Goal: Task Accomplishment & Management: Manage account settings

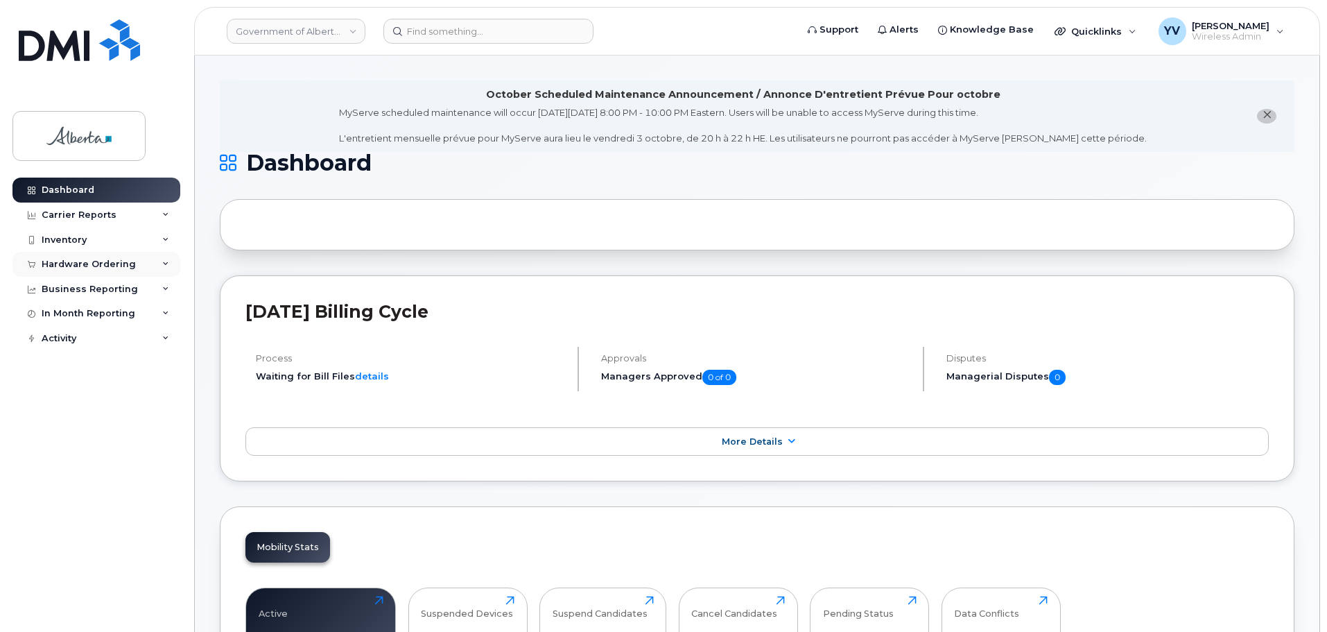
click at [88, 261] on div "Hardware Ordering" at bounding box center [89, 264] width 94 height 11
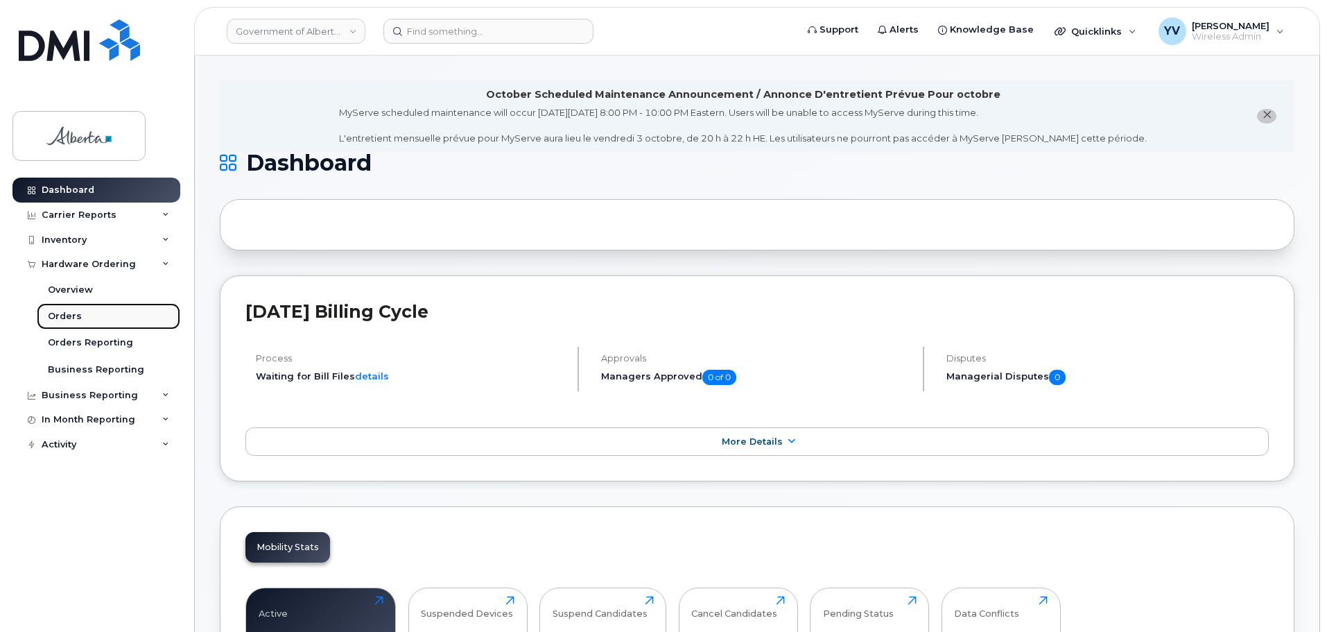
click at [60, 312] on div "Orders" at bounding box center [65, 316] width 34 height 12
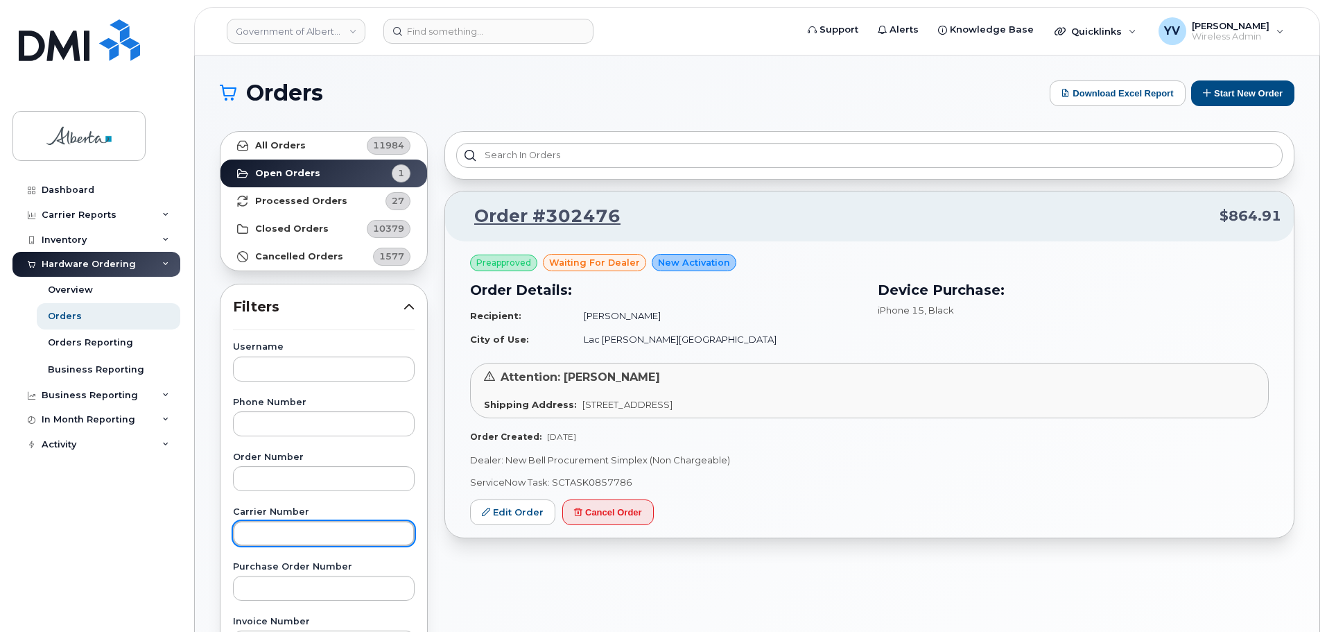
click at [266, 538] on input "text" at bounding box center [324, 533] width 182 height 25
paste input "3021129"
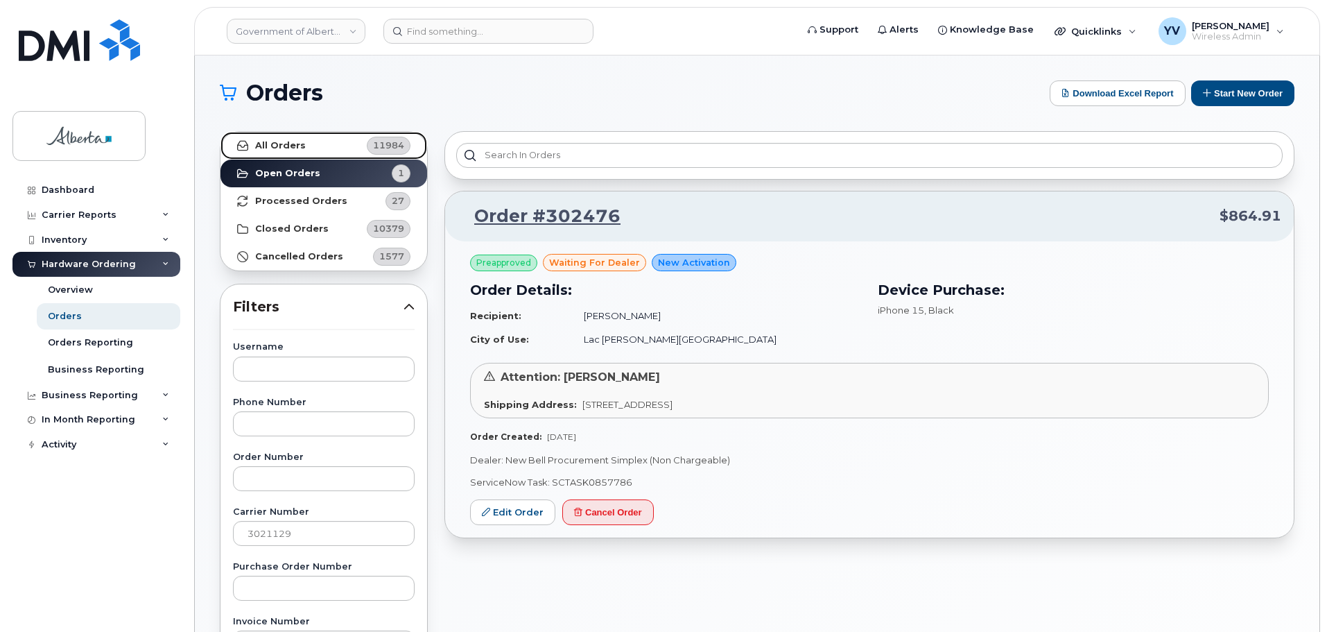
click at [275, 143] on strong "All Orders" at bounding box center [280, 145] width 51 height 11
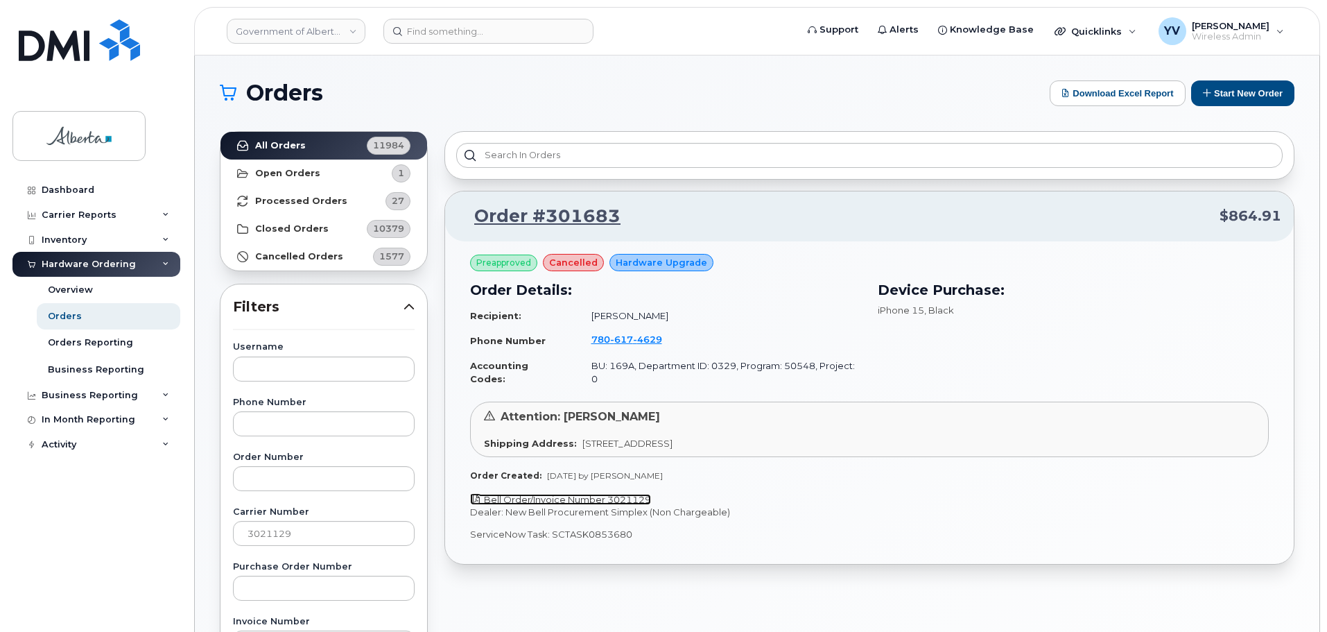
click at [625, 494] on link "Bell Order/Invoice Number 3021129" at bounding box center [560, 499] width 181 height 11
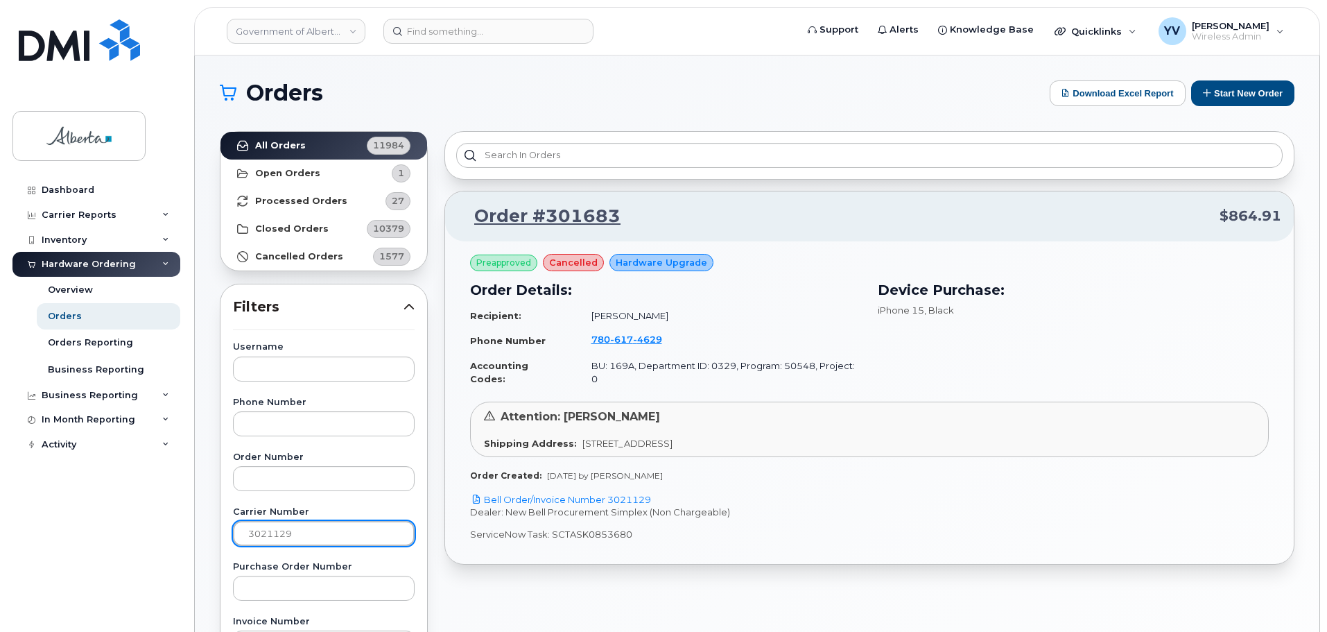
drag, startPoint x: 296, startPoint y: 534, endPoint x: 221, endPoint y: 534, distance: 74.9
type input "3020692"
click at [266, 144] on strong "All Orders" at bounding box center [280, 145] width 51 height 11
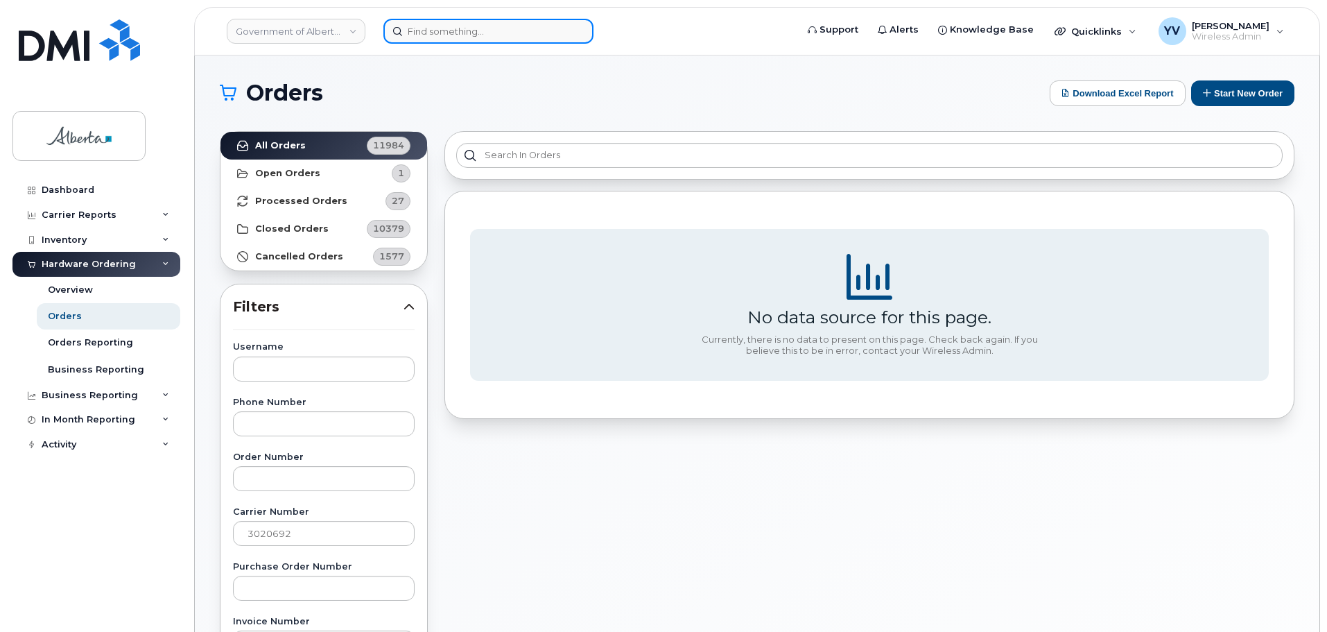
click at [426, 19] on div at bounding box center [585, 31] width 426 height 25
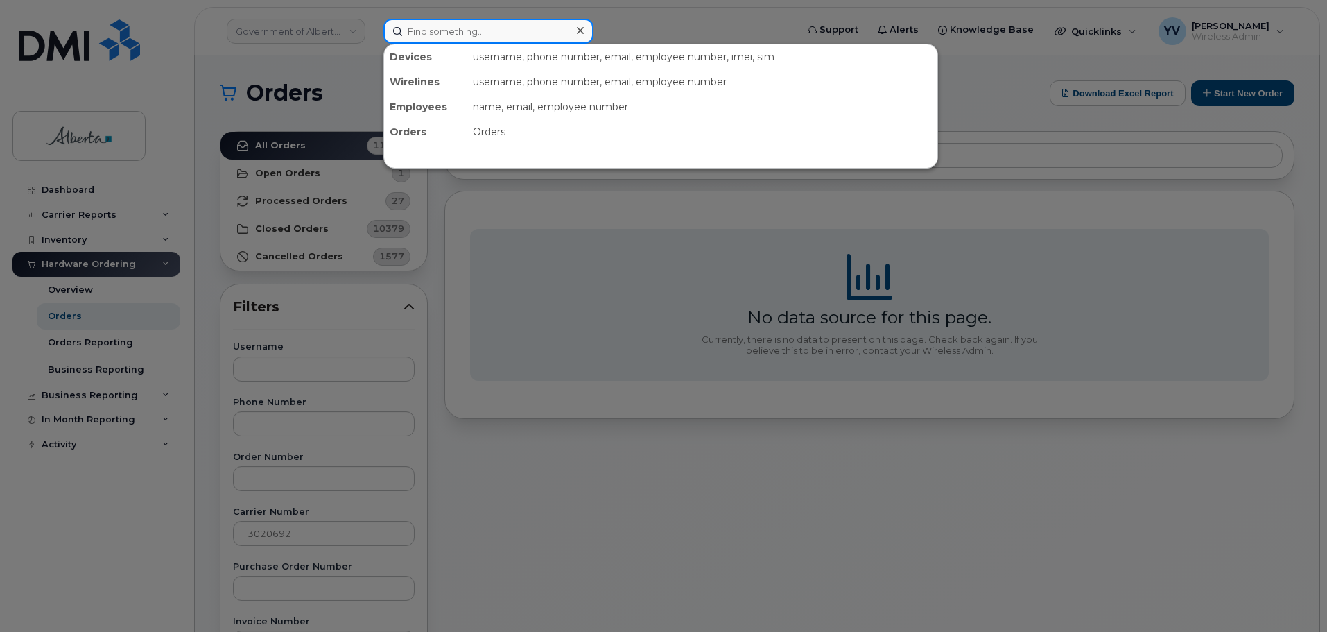
paste input "7806174629"
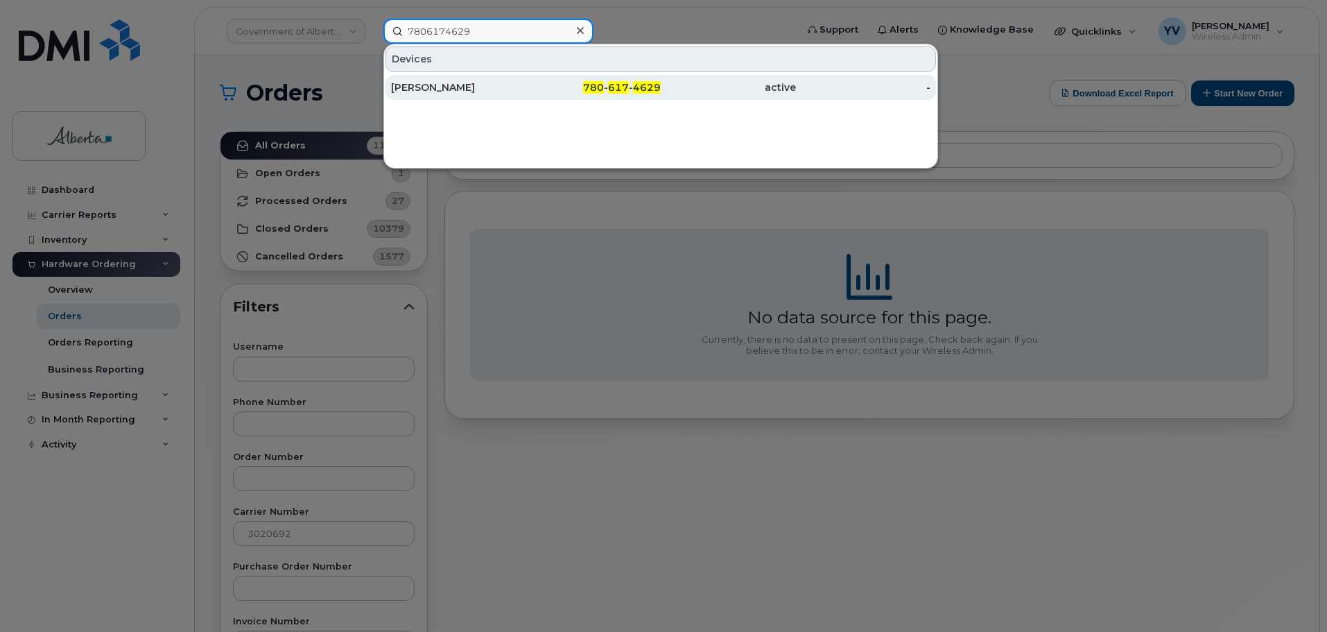
type input "7806174629"
click at [602, 82] on span "780" at bounding box center [593, 87] width 21 height 12
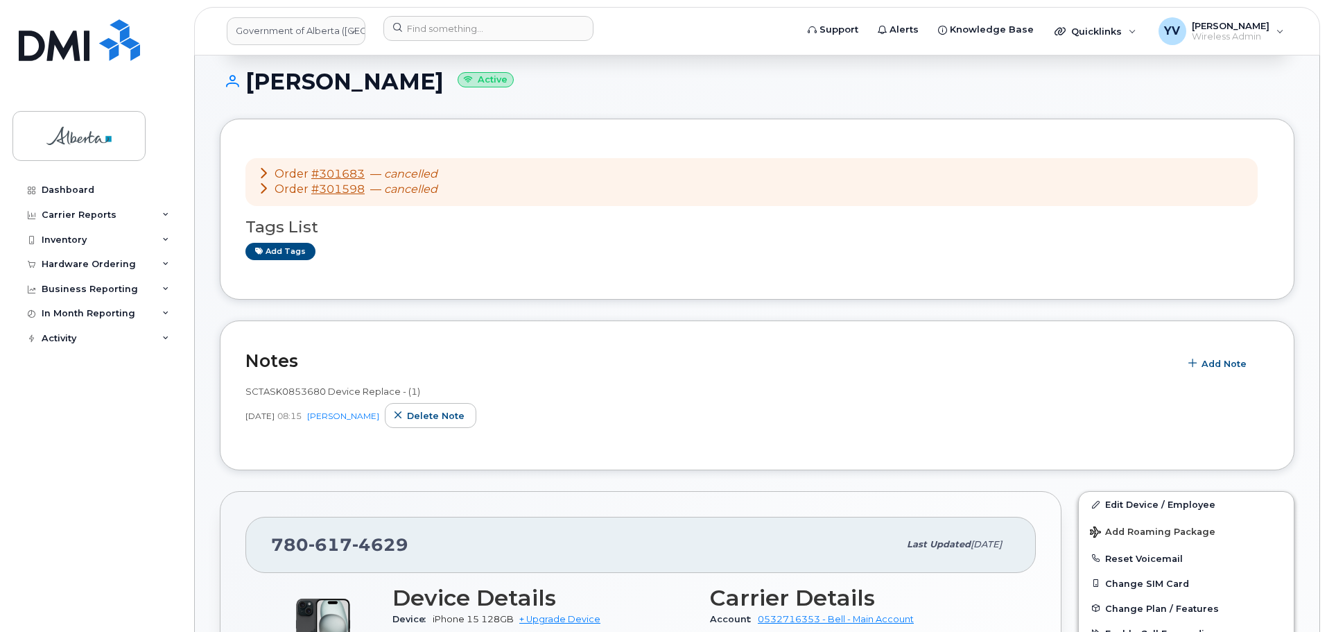
scroll to position [210, 0]
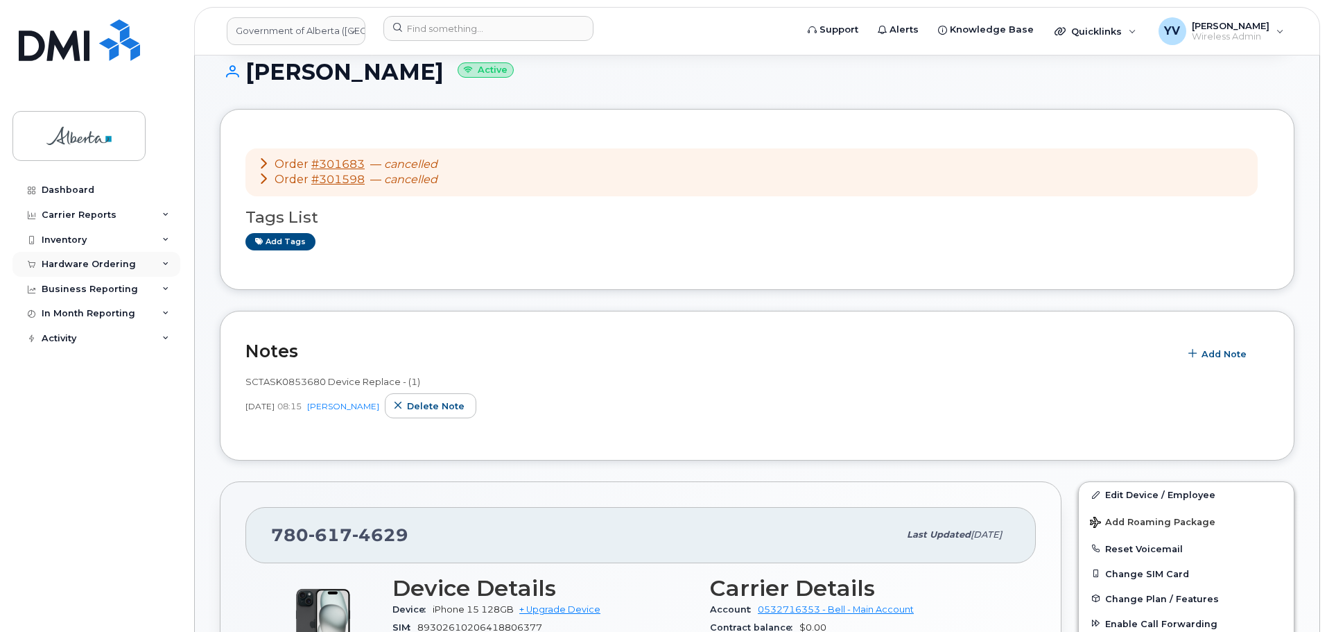
click at [62, 258] on div "Hardware Ordering" at bounding box center [96, 264] width 168 height 25
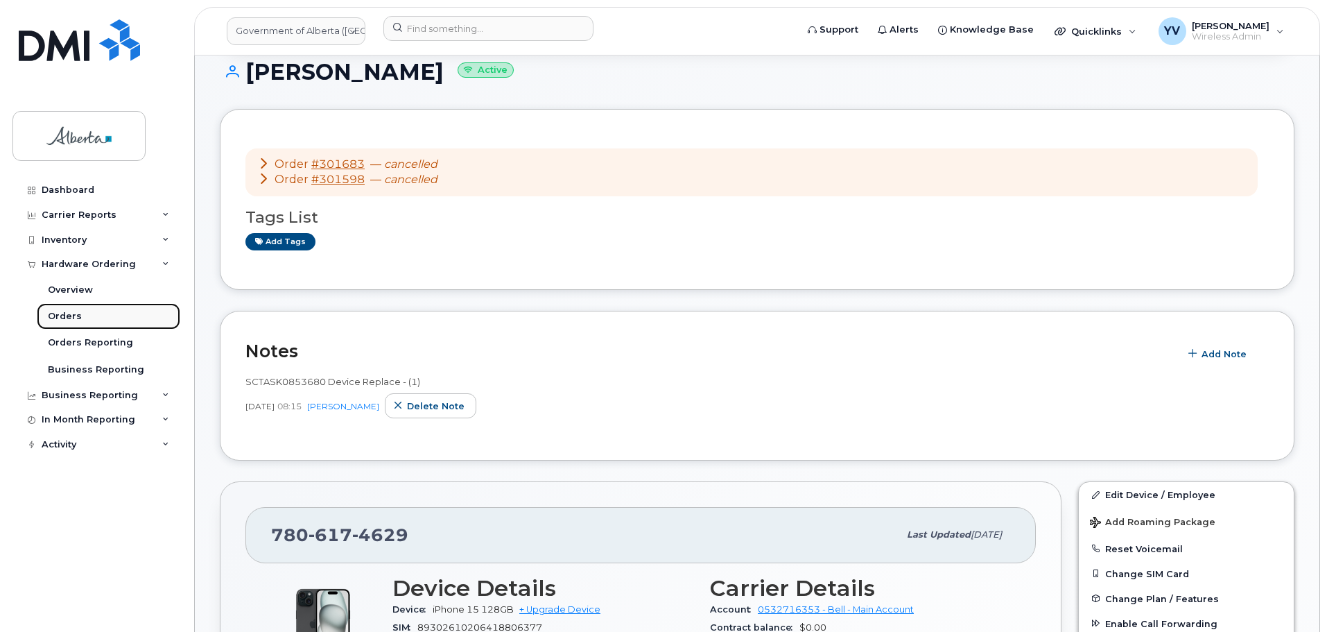
click at [64, 310] on div "Orders" at bounding box center [65, 316] width 34 height 12
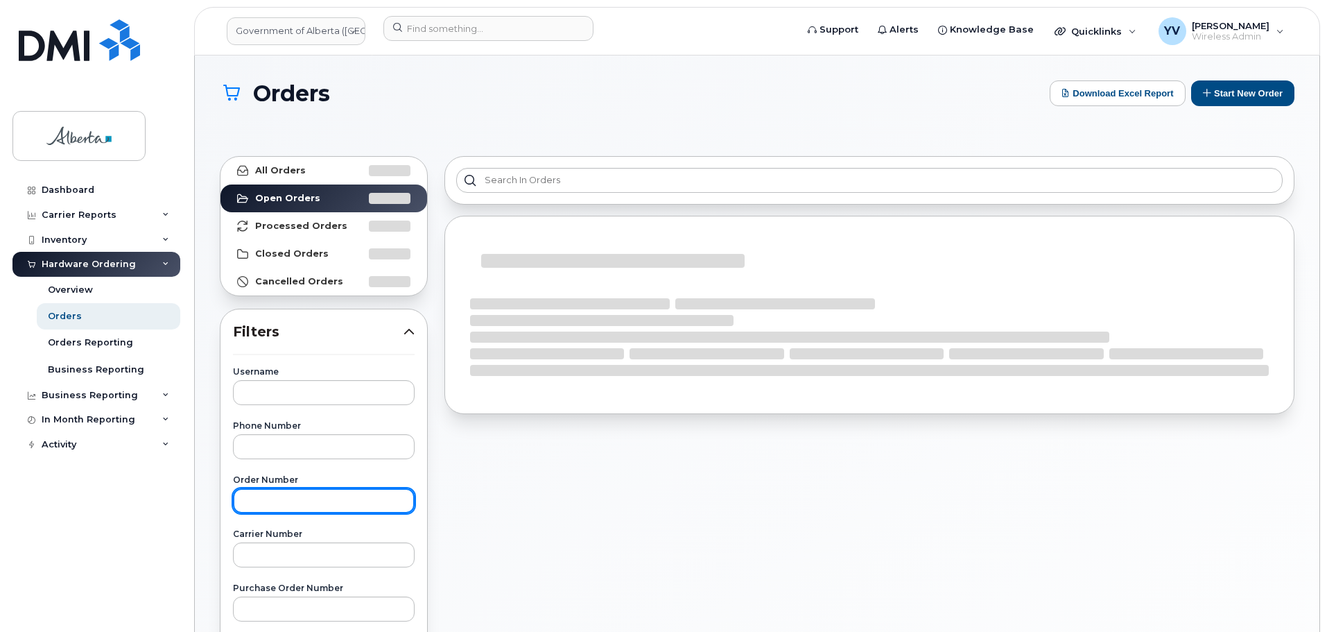
click at [263, 501] on input "text" at bounding box center [324, 500] width 182 height 25
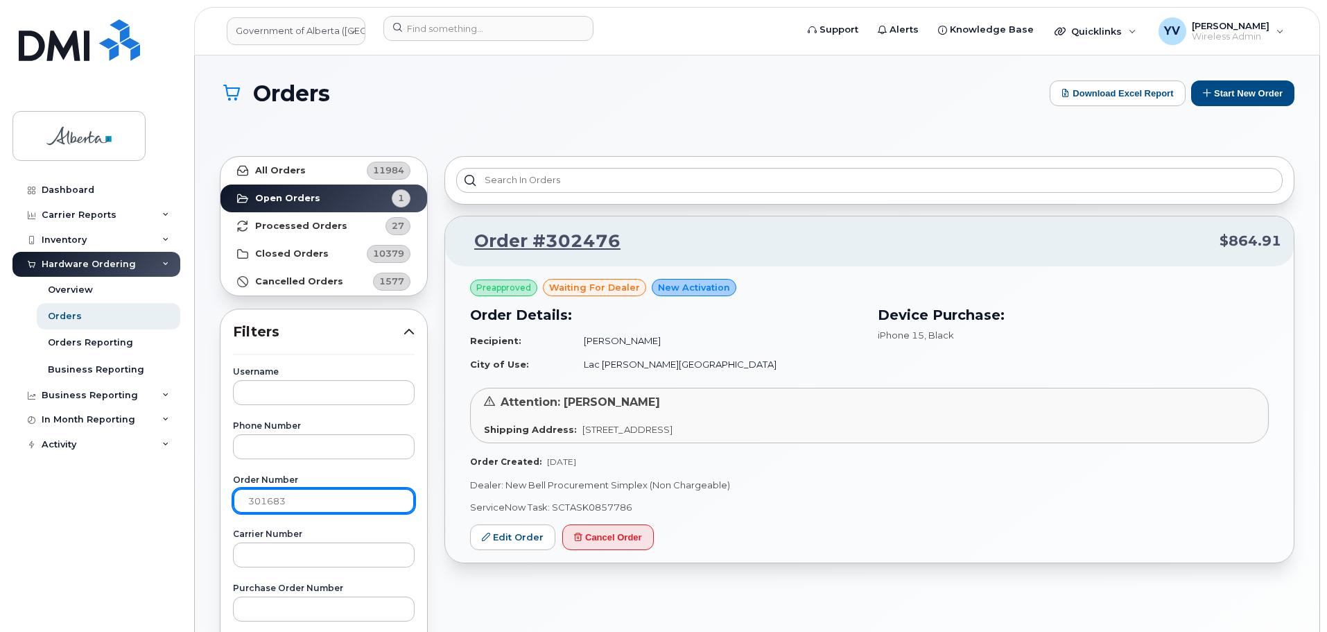
type input "301683"
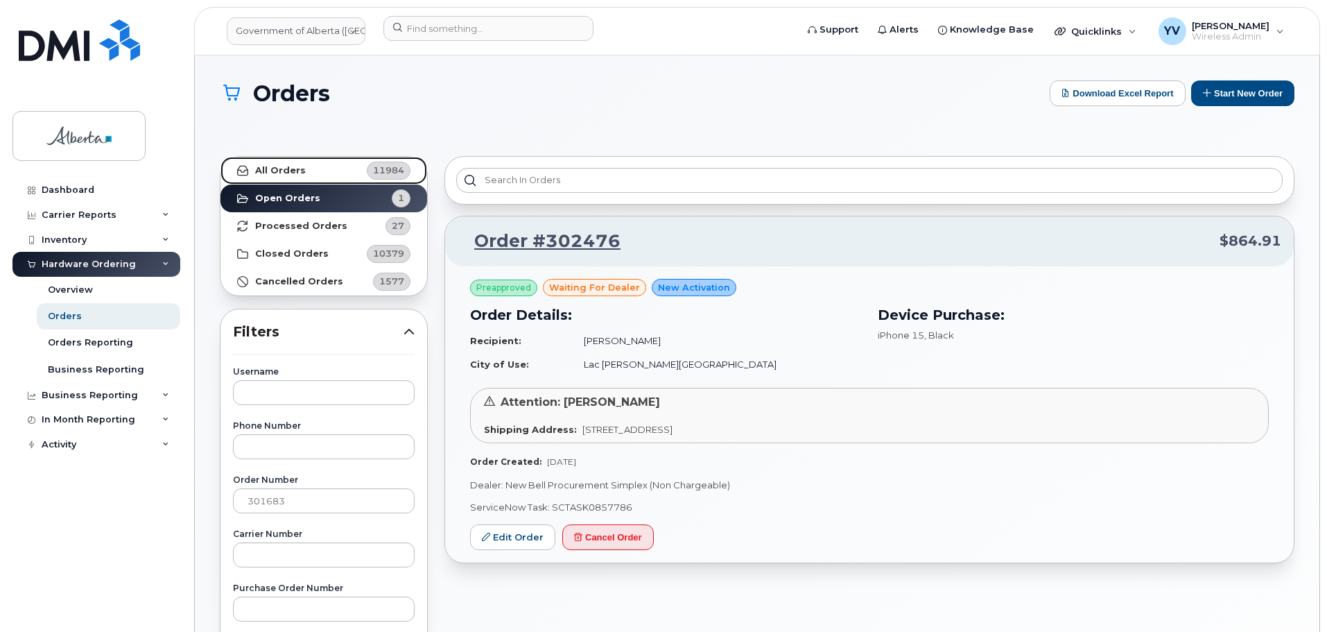
click at [275, 166] on strong "All Orders" at bounding box center [280, 170] width 51 height 11
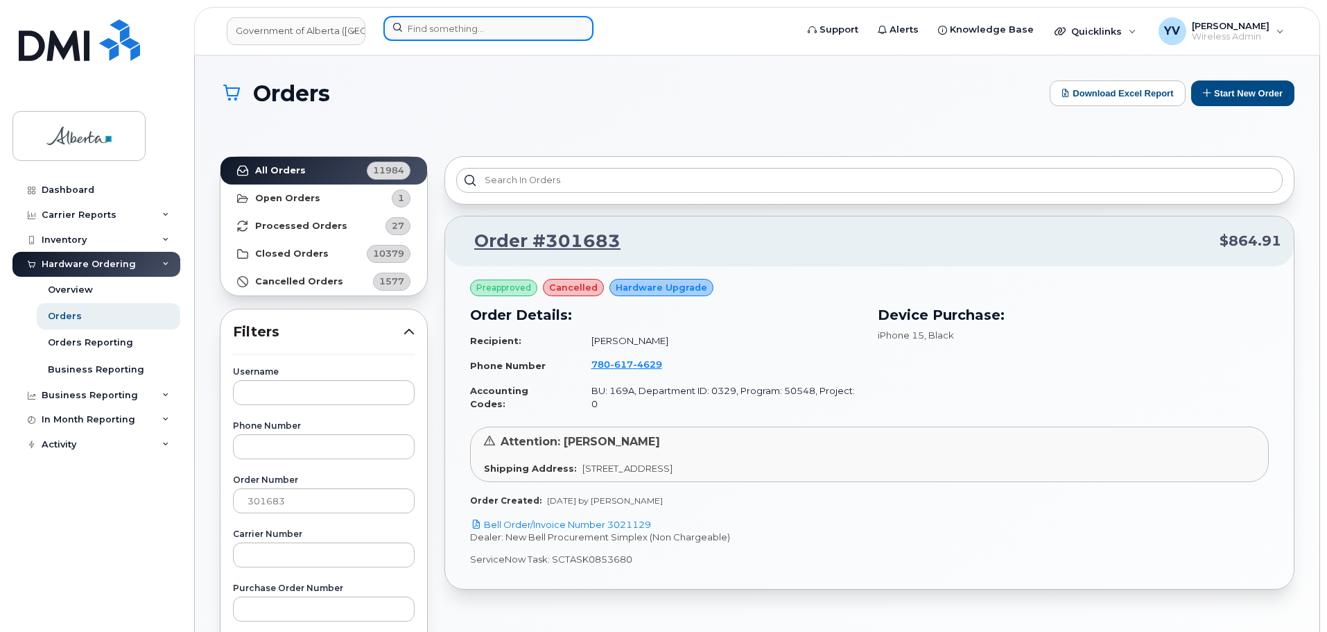
click at [411, 24] on input at bounding box center [488, 28] width 210 height 25
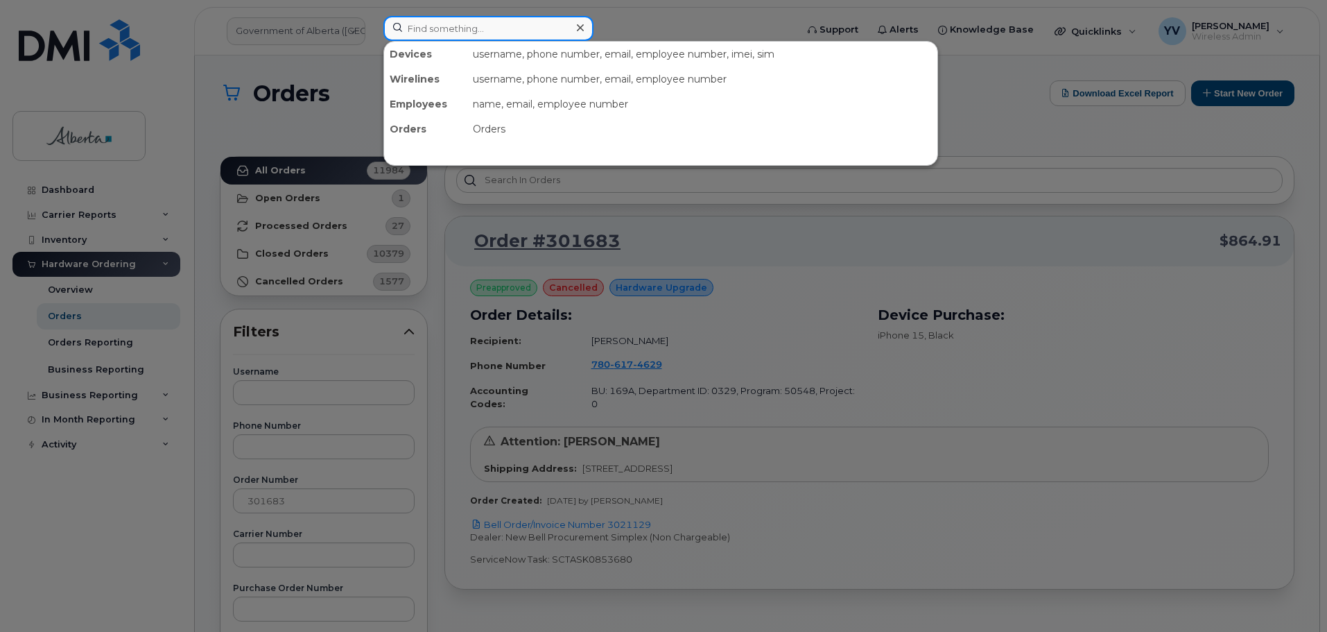
paste input "5875451613"
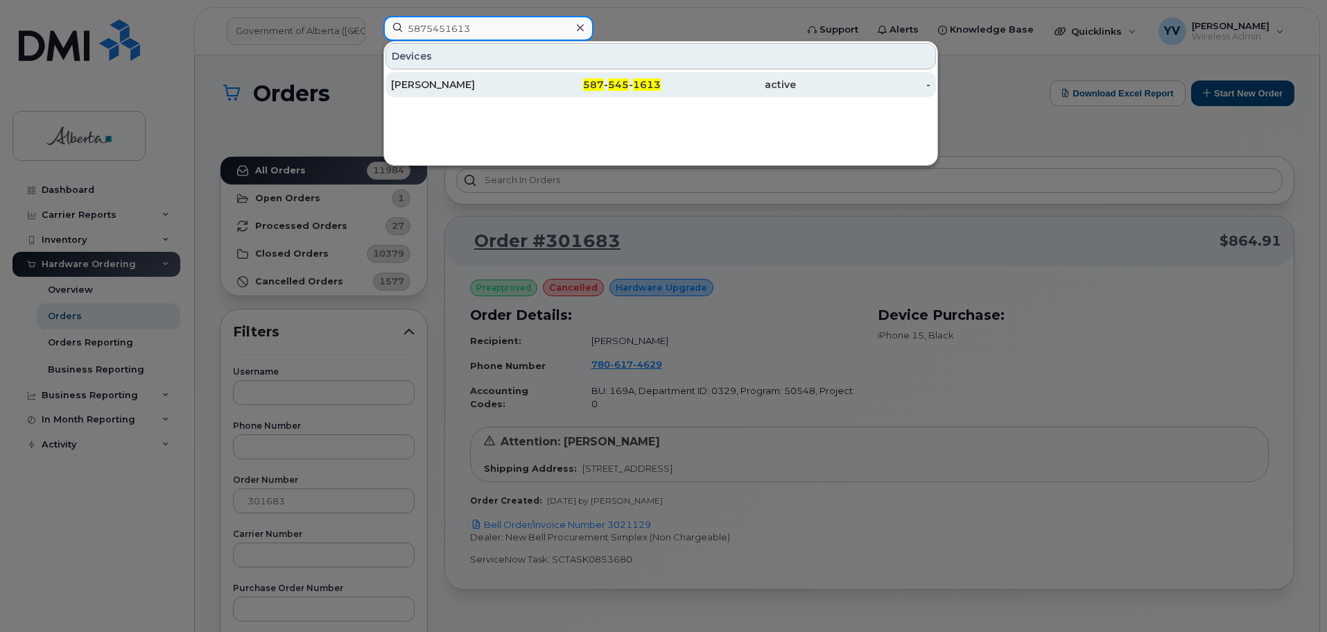
type input "5875451613"
click at [614, 80] on span "545" at bounding box center [618, 84] width 21 height 12
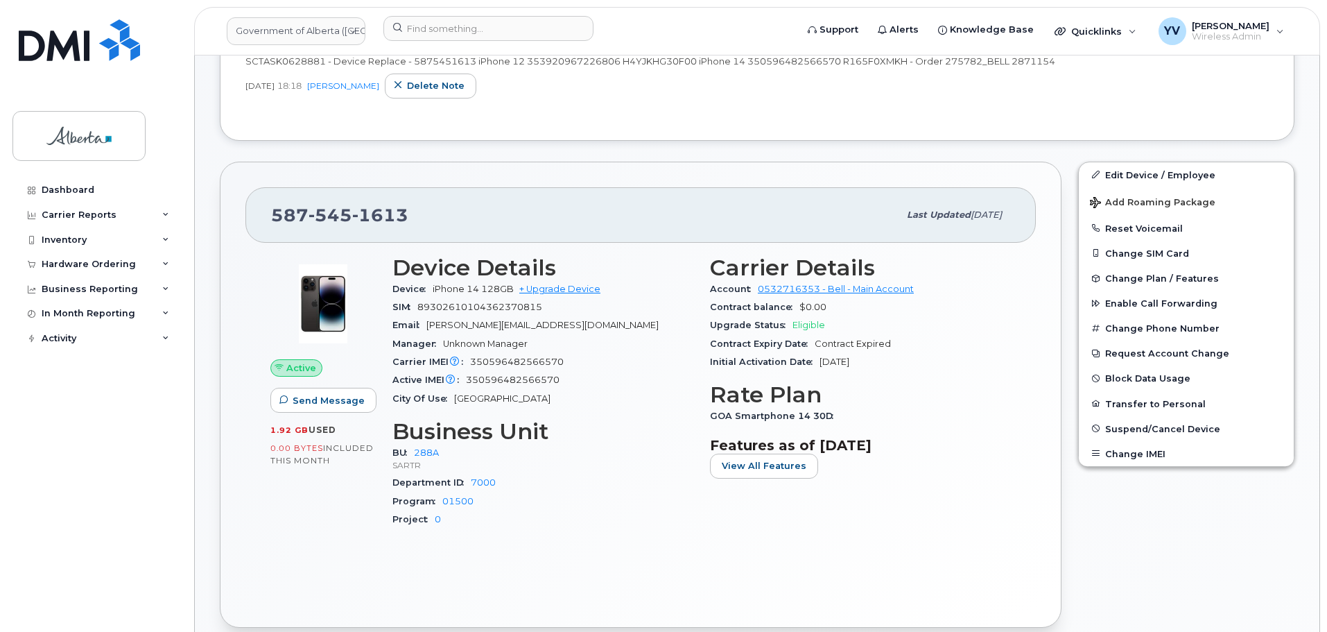
scroll to position [367, 0]
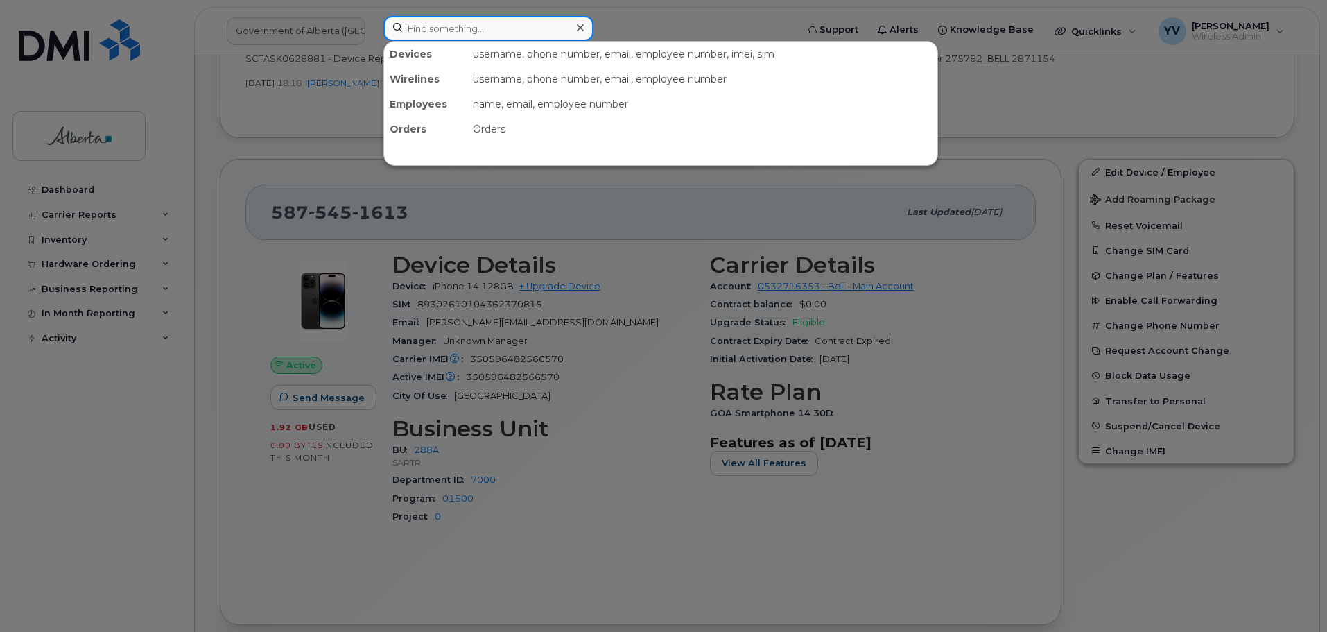
click at [409, 26] on input at bounding box center [488, 28] width 210 height 25
paste input "873386117"
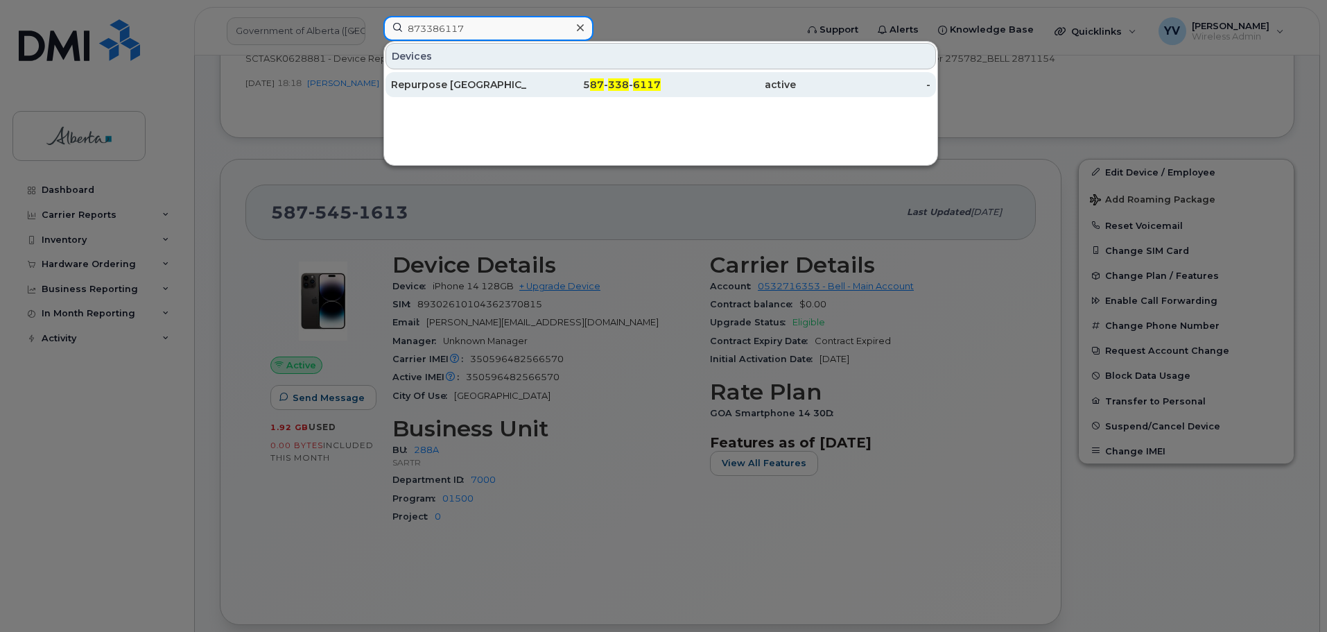
type input "873386117"
click at [626, 82] on span "338" at bounding box center [618, 84] width 21 height 12
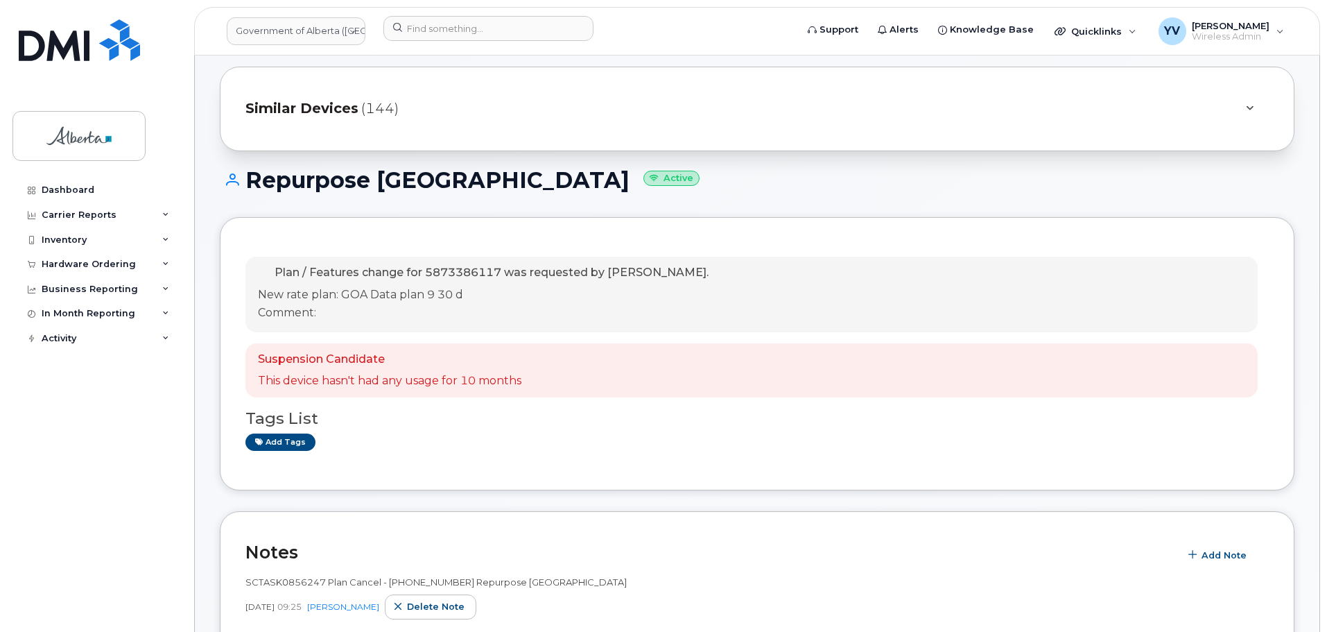
scroll to position [55, 0]
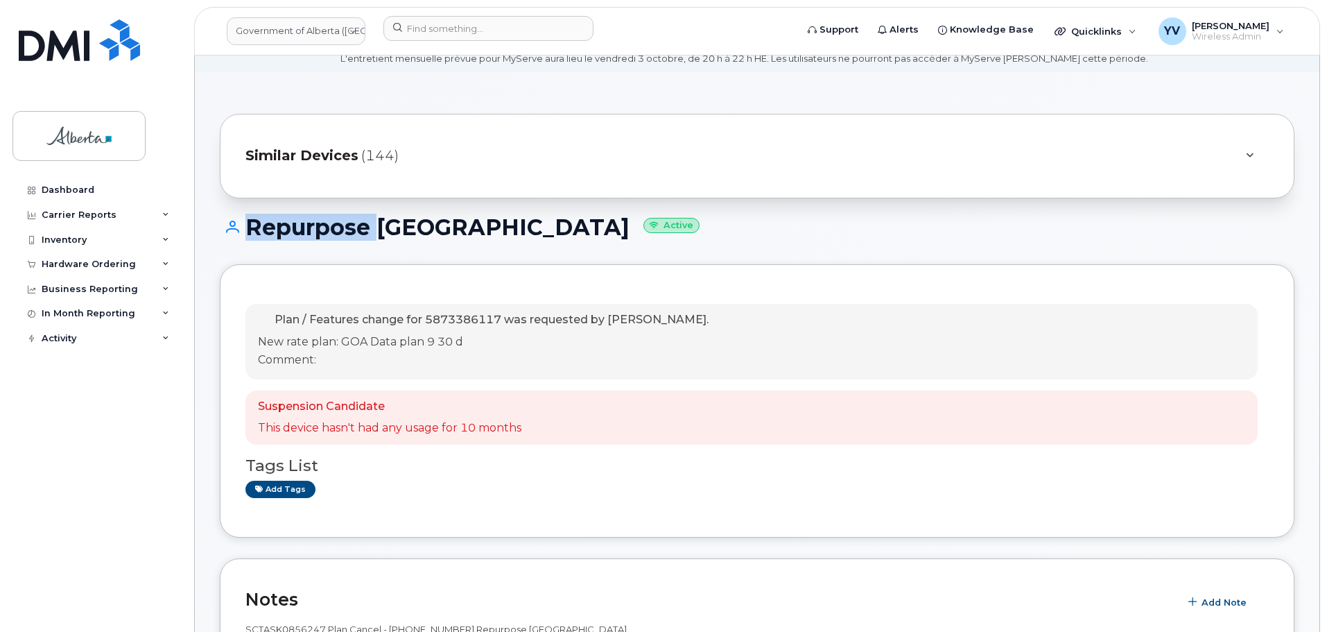
drag, startPoint x: 367, startPoint y: 228, endPoint x: 235, endPoint y: 228, distance: 132.4
click at [235, 228] on h1 "Repurpose Edmonton Active" at bounding box center [757, 227] width 1075 height 24
copy h1 "Repurpose"
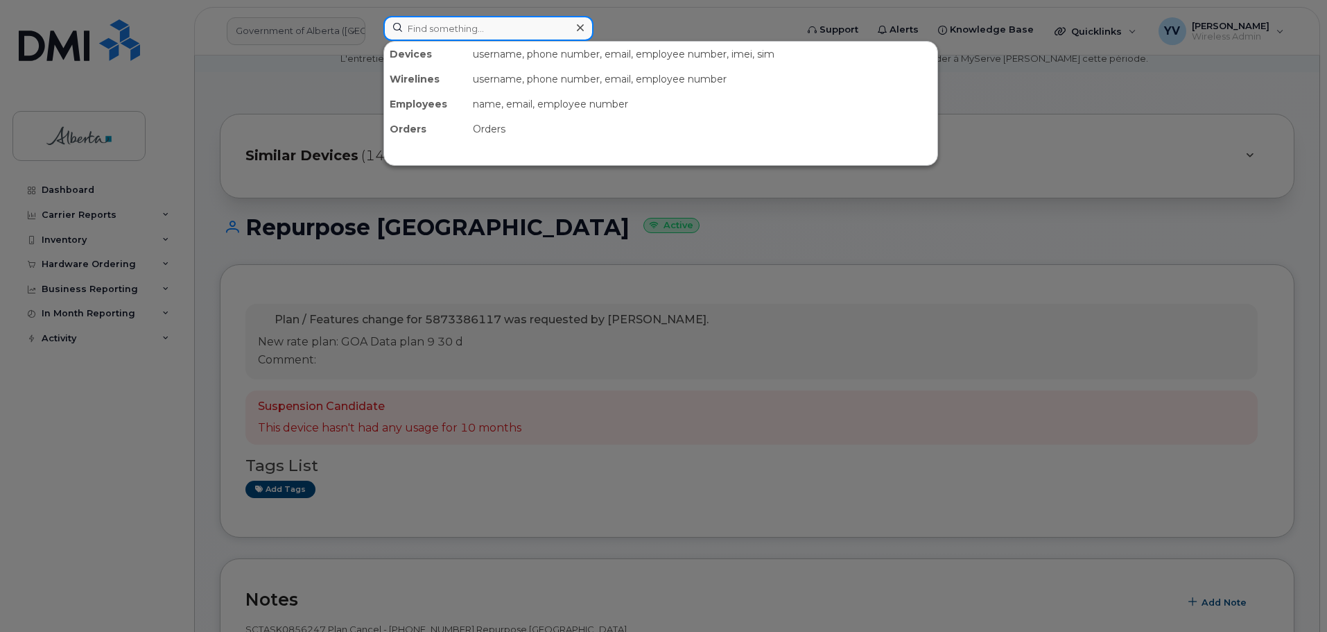
click at [431, 21] on input at bounding box center [488, 28] width 210 height 25
paste input "5875451613"
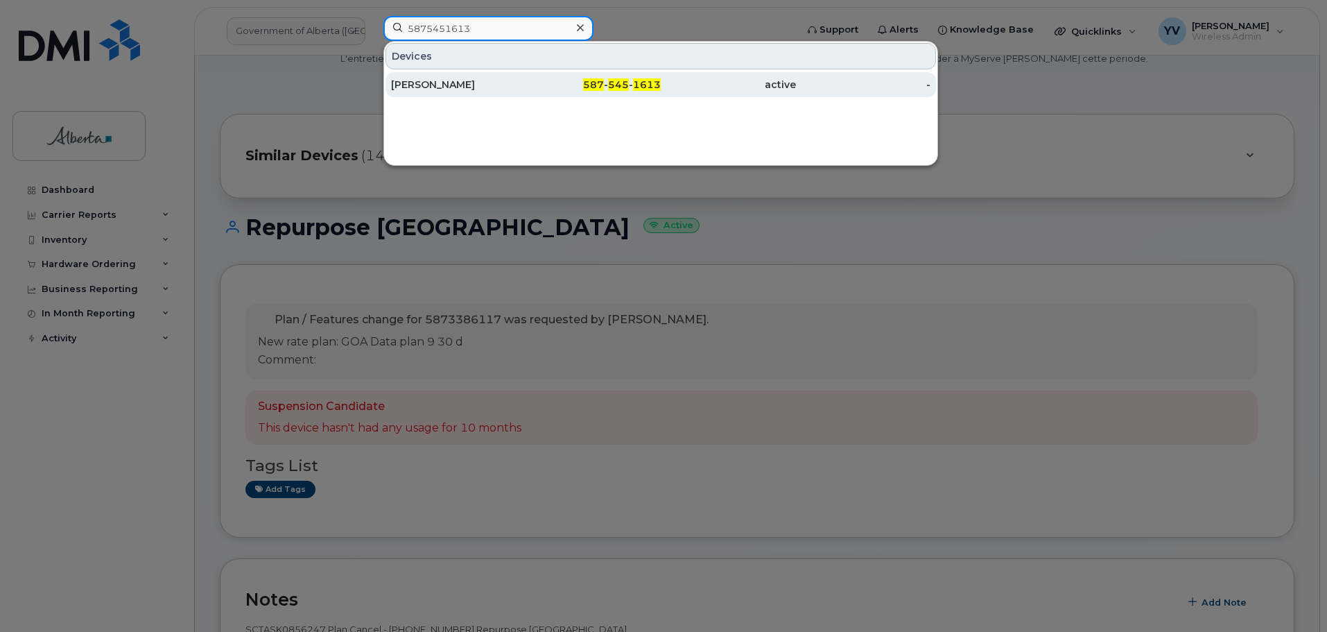
type input "5875451613"
click at [600, 79] on span "587" at bounding box center [593, 84] width 21 height 12
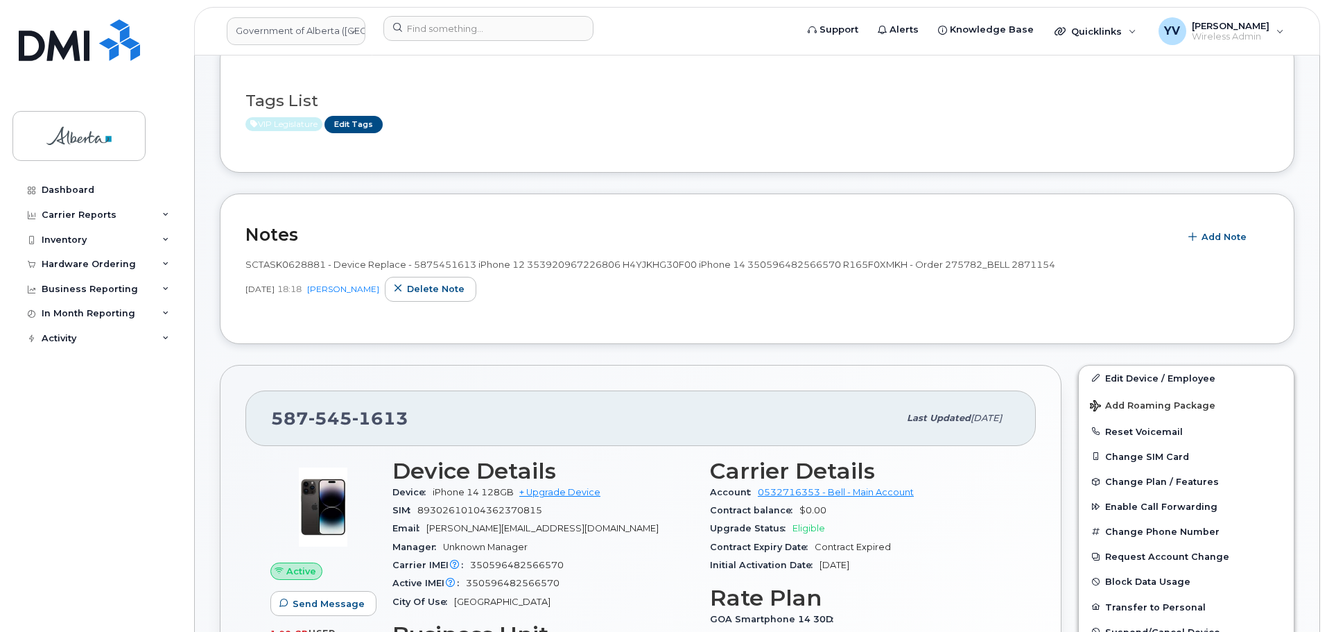
scroll to position [184, 0]
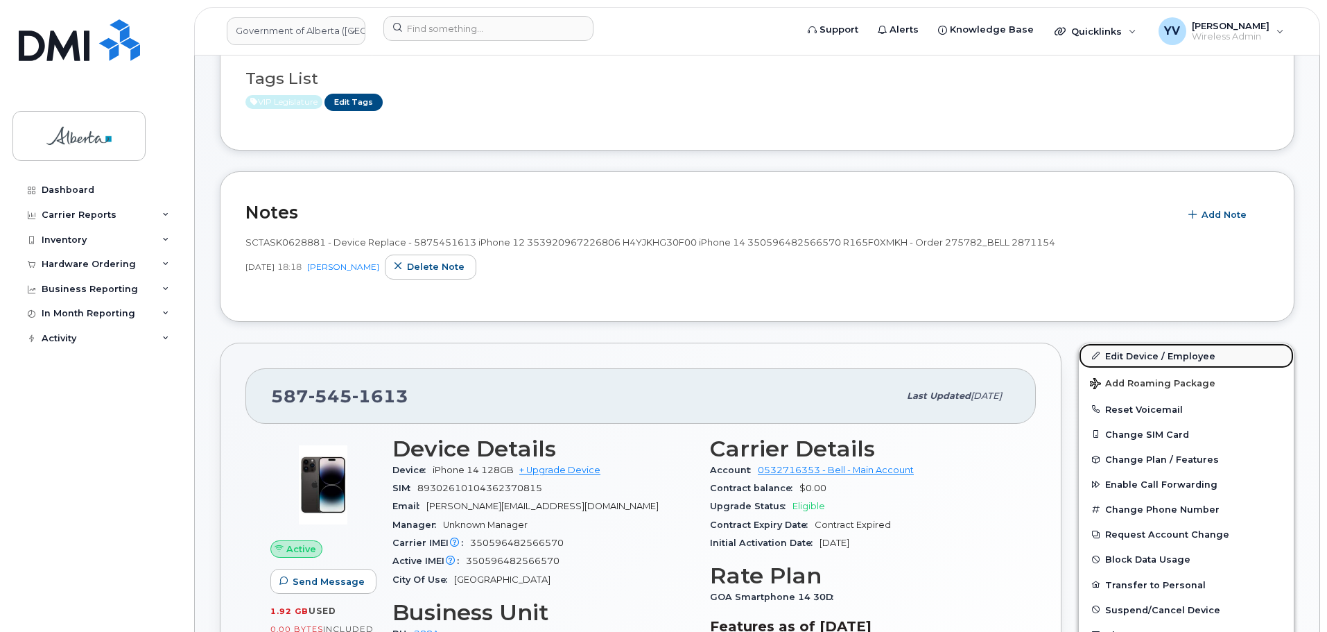
click at [1136, 352] on link "Edit Device / Employee" at bounding box center [1186, 355] width 215 height 25
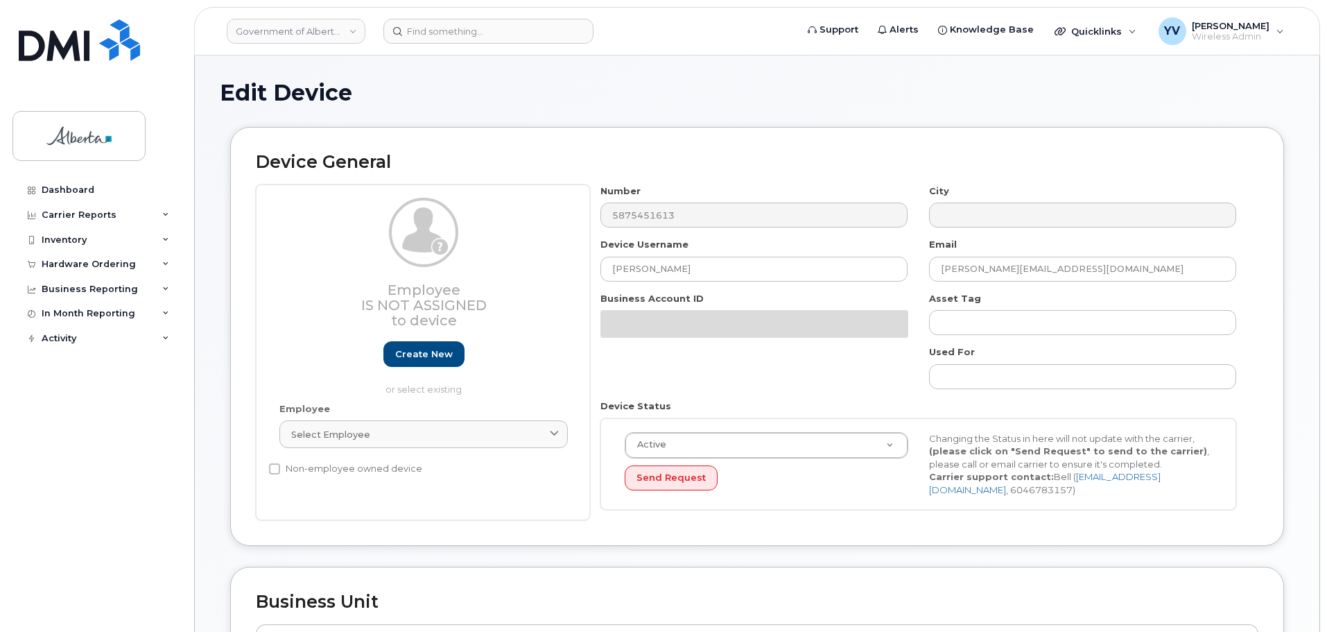
select select "4120332"
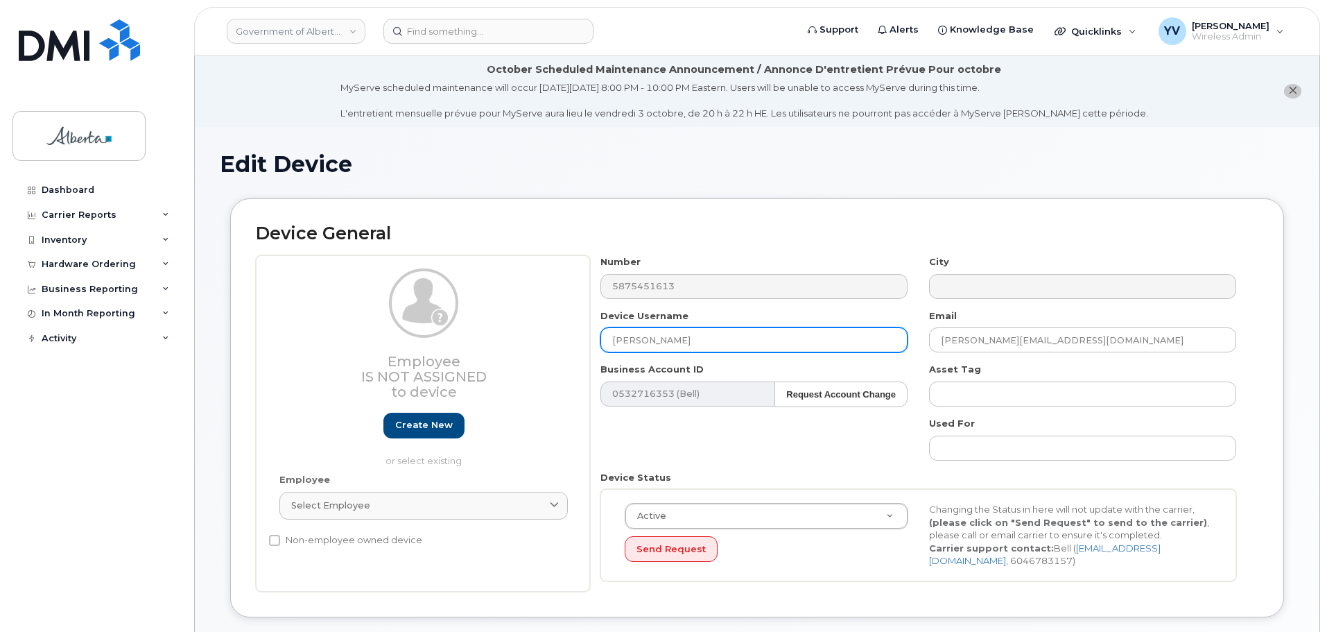
drag, startPoint x: 709, startPoint y: 343, endPoint x: 591, endPoint y: 343, distance: 117.9
click at [591, 343] on div "Device Username Brandon Aboultaif" at bounding box center [754, 331] width 329 height 44
paste input "Repurpose [GEOGRAPHIC_DATA]"
type input "Repurpose [GEOGRAPHIC_DATA]"
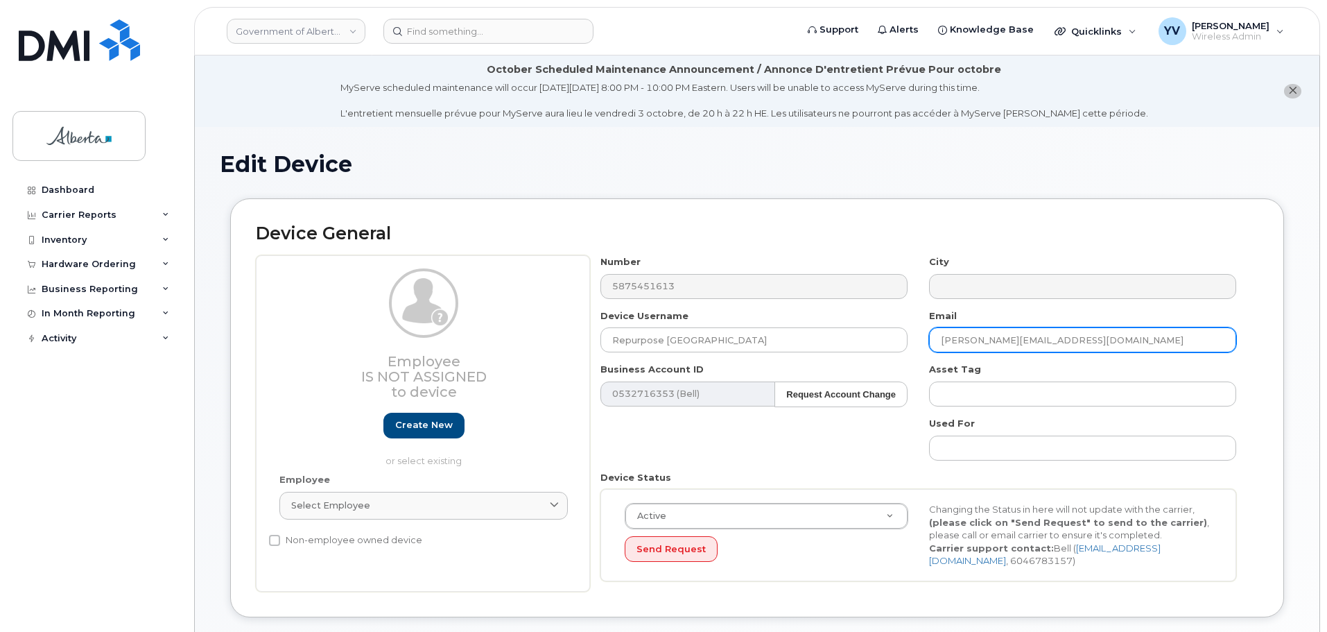
drag, startPoint x: 1096, startPoint y: 349, endPoint x: 927, endPoint y: 354, distance: 169.2
click at [927, 354] on div "Number 5875451613 City Device Username Repurpose Calgary Email Brandon.Aboultai…" at bounding box center [918, 423] width 657 height 336
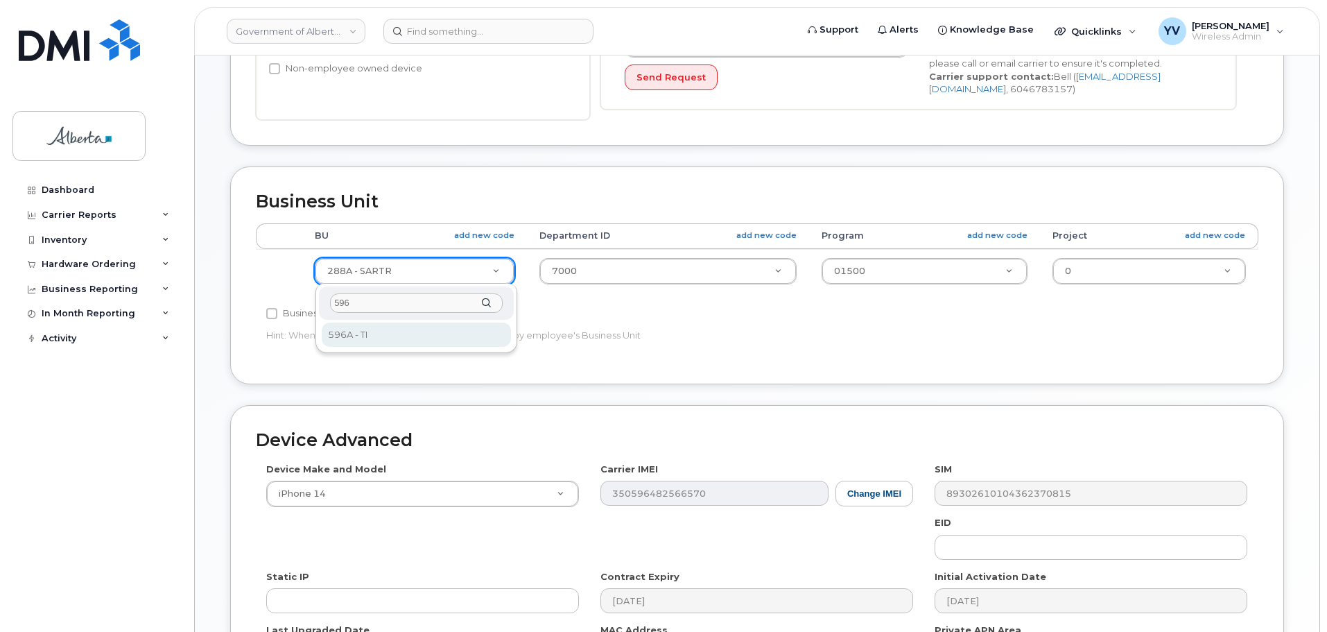
type input "596"
select select "4797729"
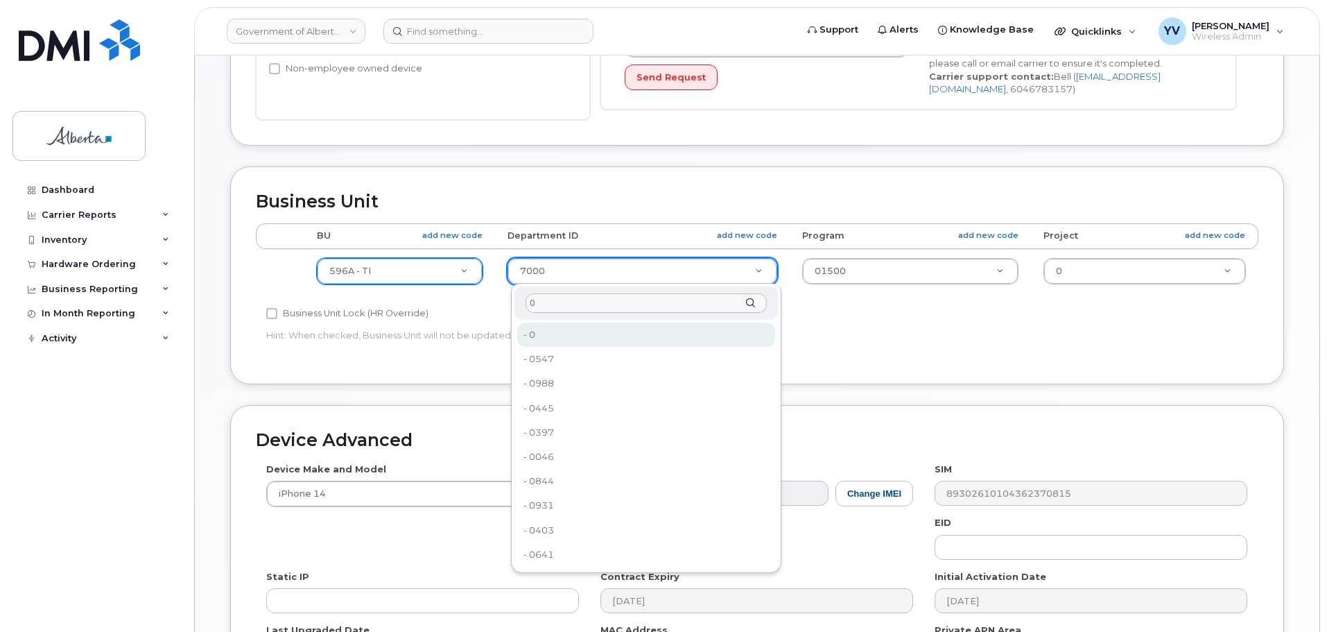
type input "0"
type input "4806341"
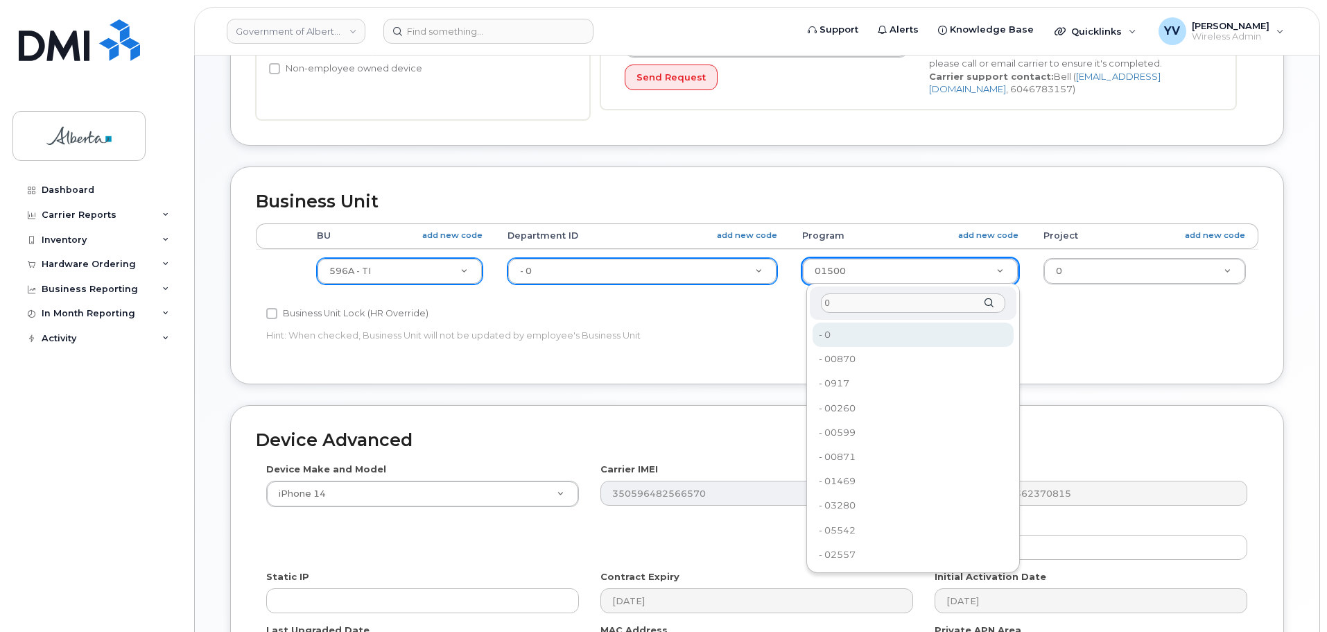
type input "0"
type input "4806366"
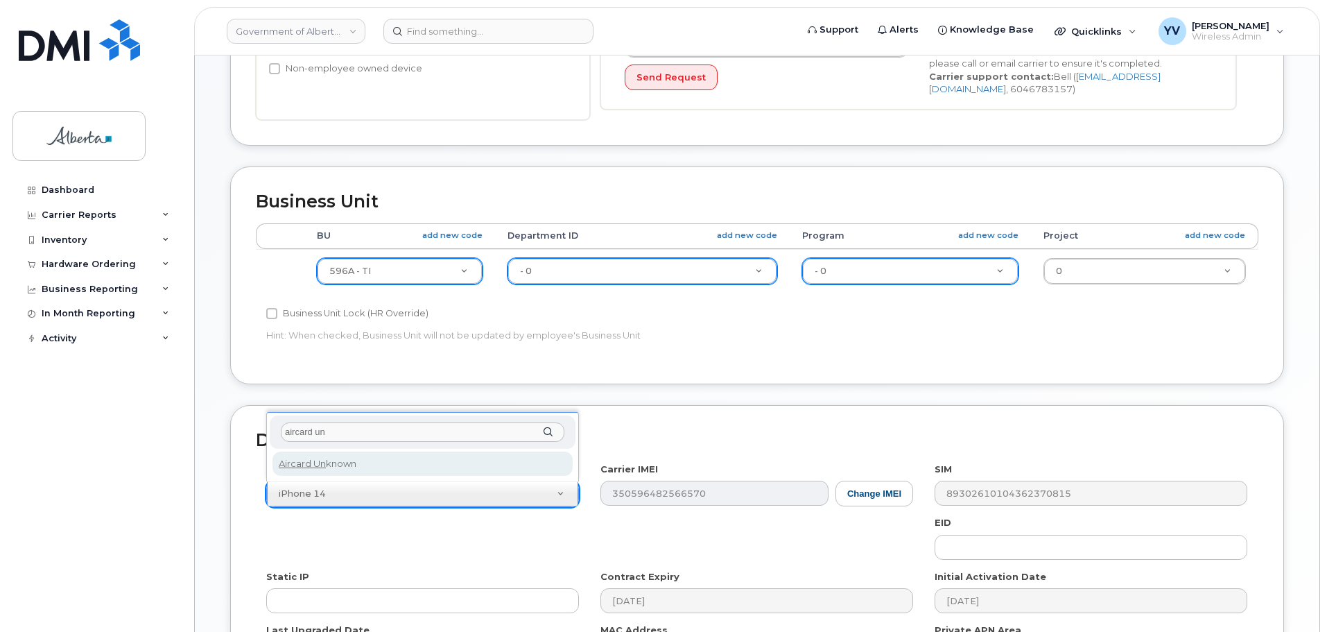
type input "aircard un"
select select "971"
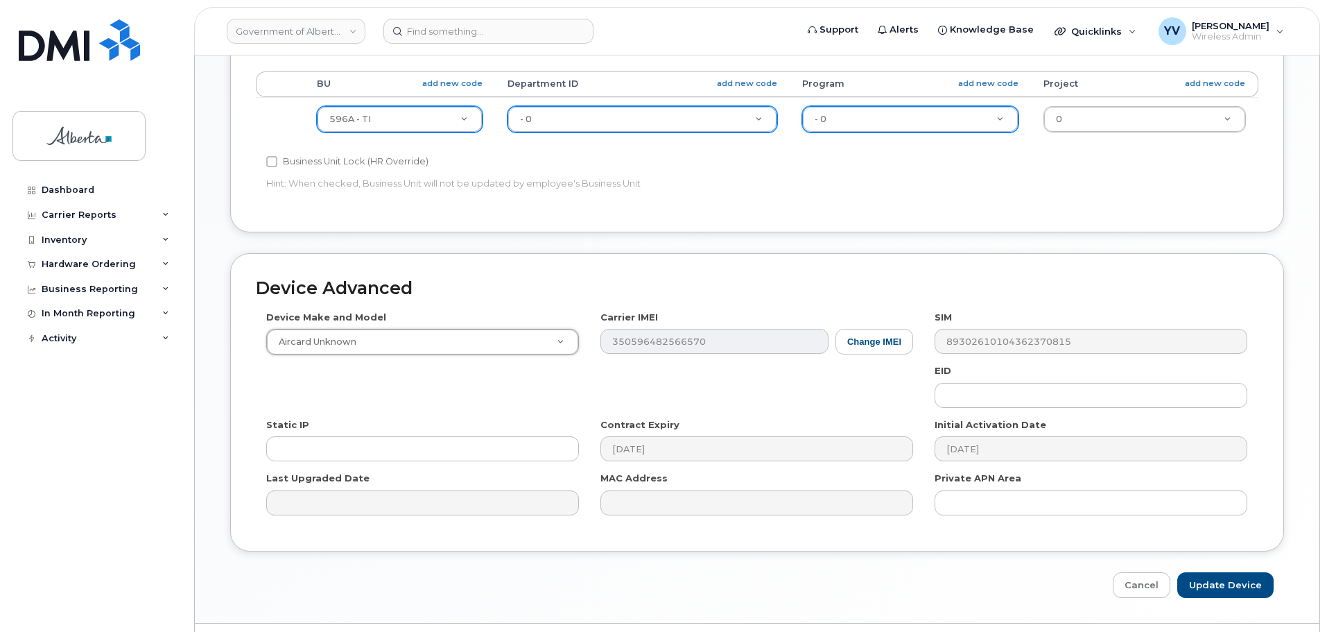
scroll to position [659, 0]
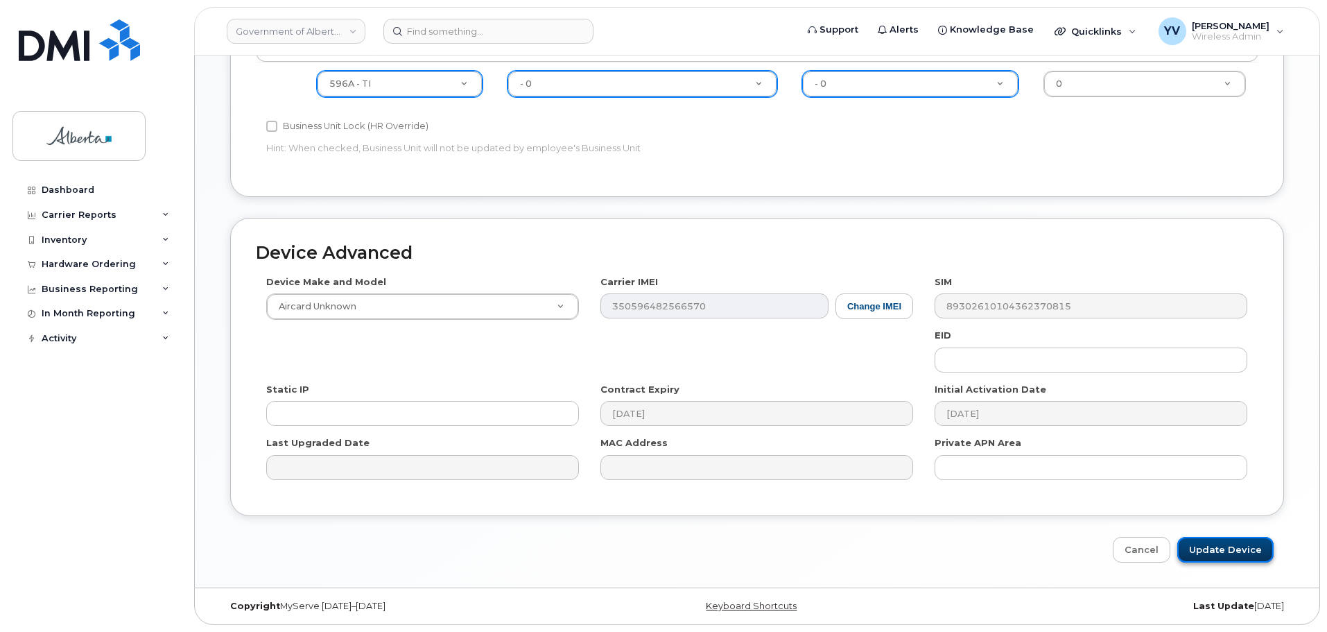
click at [1224, 544] on input "Update Device" at bounding box center [1225, 550] width 96 height 26
type input "Saving..."
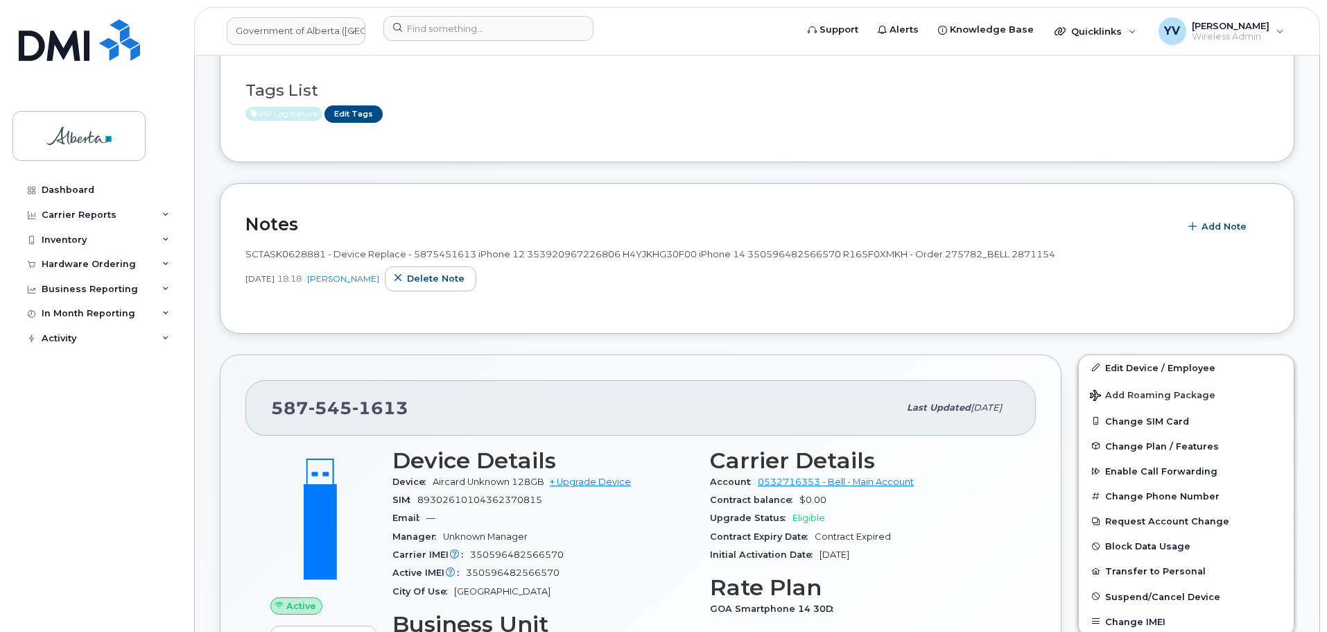
scroll to position [184, 0]
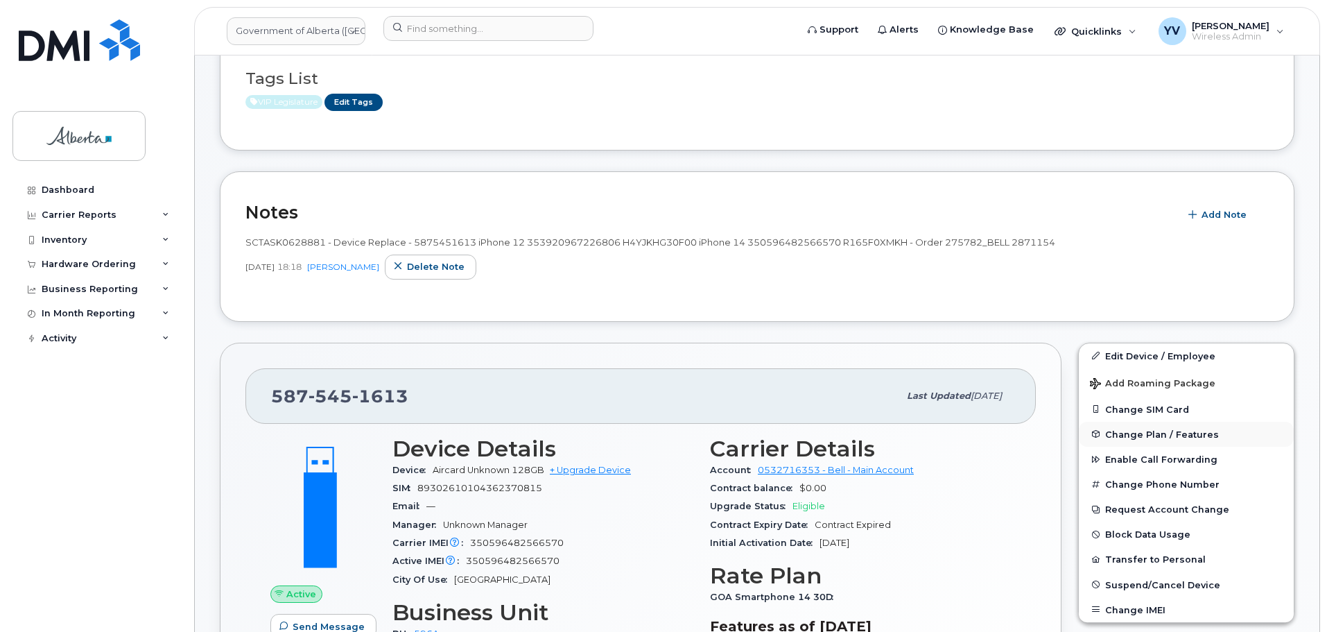
click at [1133, 432] on span "Change Plan / Features" at bounding box center [1162, 434] width 114 height 10
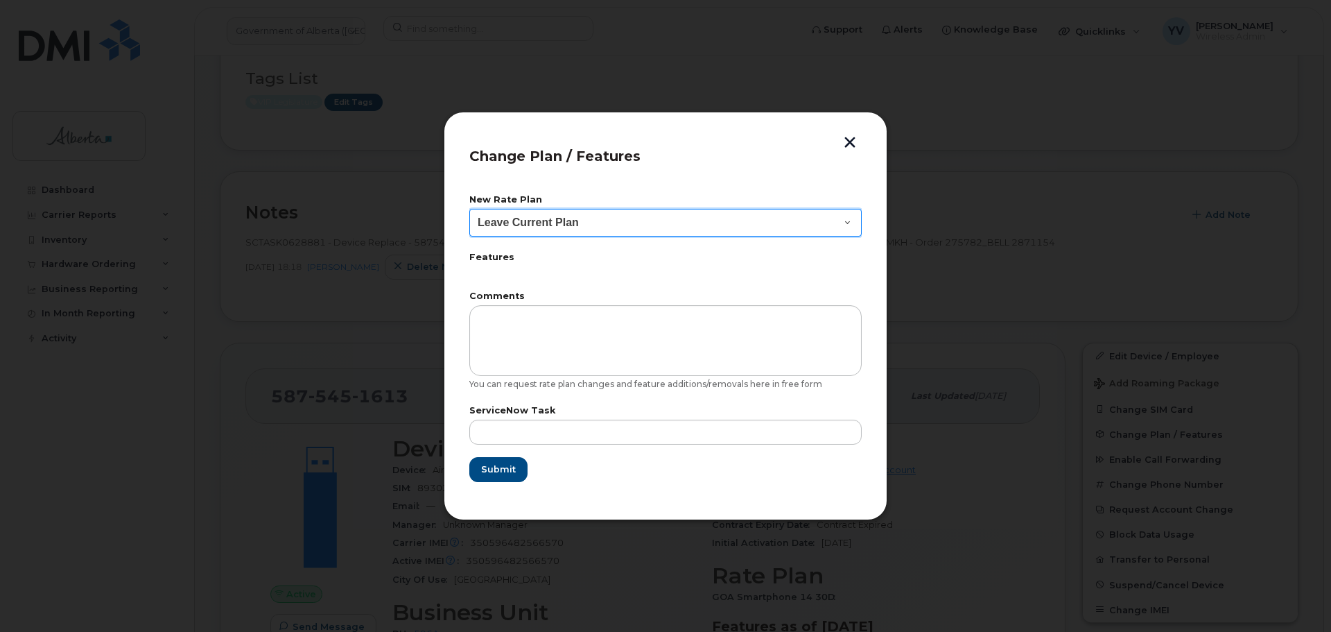
click at [845, 217] on select "Leave Current Plan GOA Data plan 9 30 d GOA–Unlimited Data Plan 9" at bounding box center [665, 223] width 392 height 28
select select "1790211"
click at [469, 209] on select "Leave Current Plan GOA Data plan 9 30 d GOA–Unlimited Data Plan 9" at bounding box center [665, 223] width 392 height 28
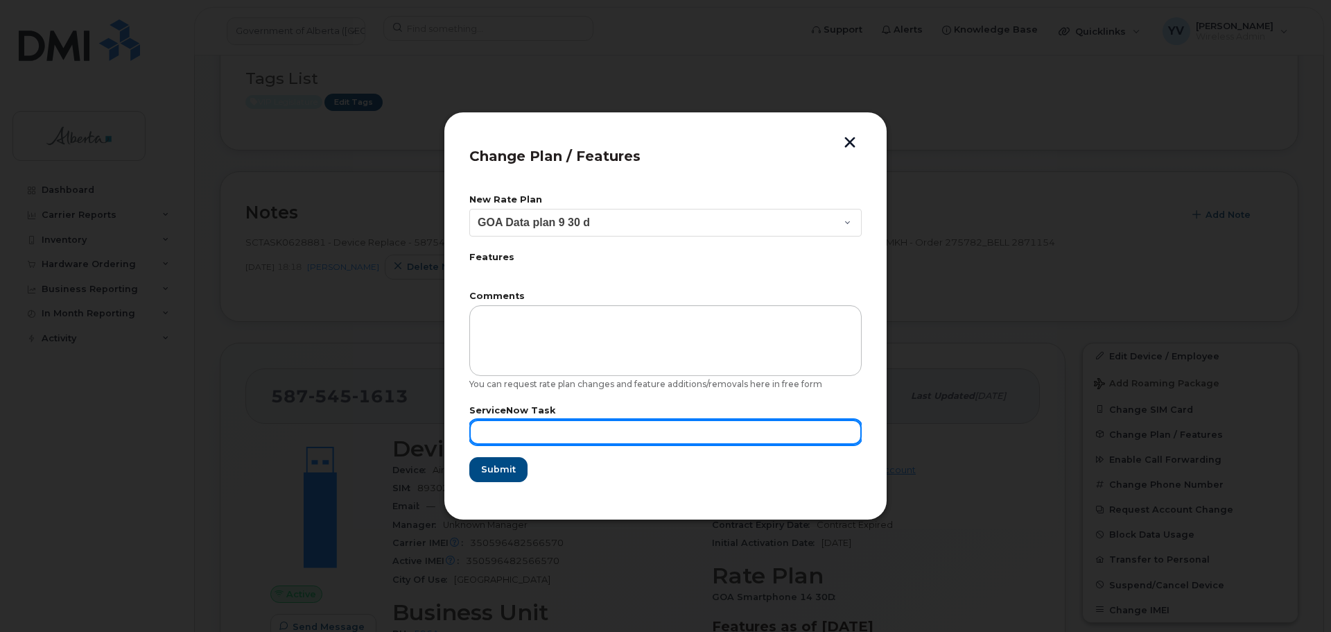
click at [490, 435] on input "text" at bounding box center [665, 431] width 392 height 25
paste input "SCTASK0859818"
type input "SCTASK0859818"
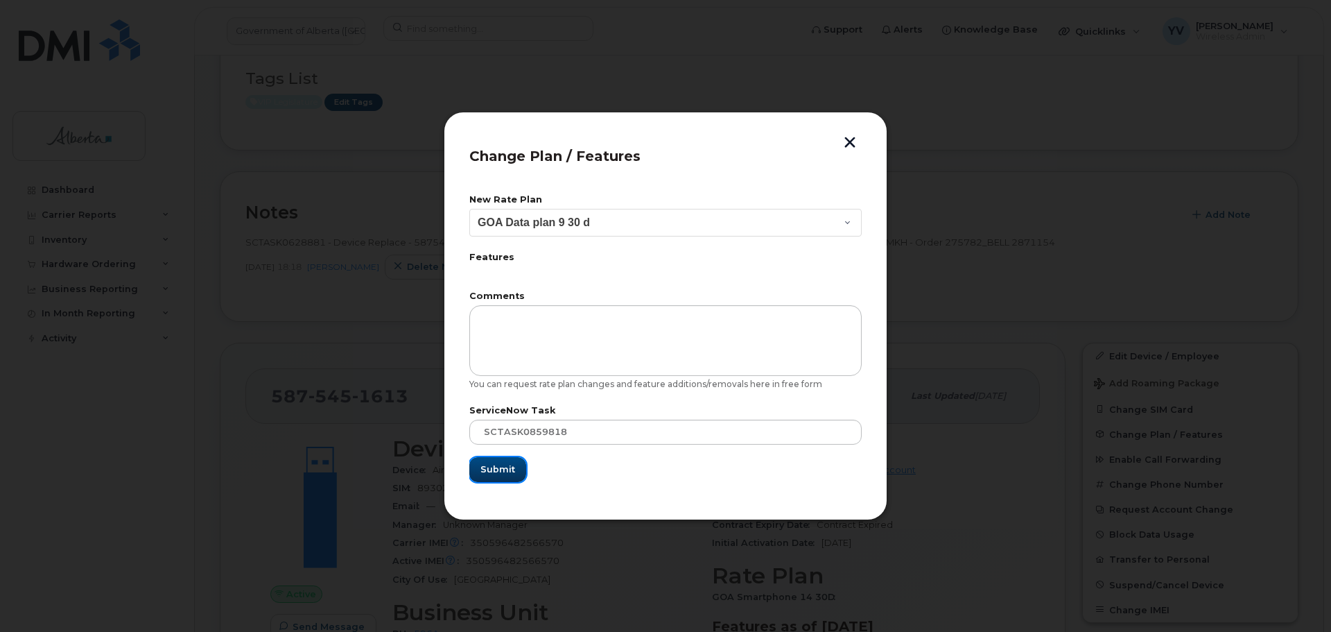
click at [500, 464] on span "Submit" at bounding box center [498, 468] width 35 height 13
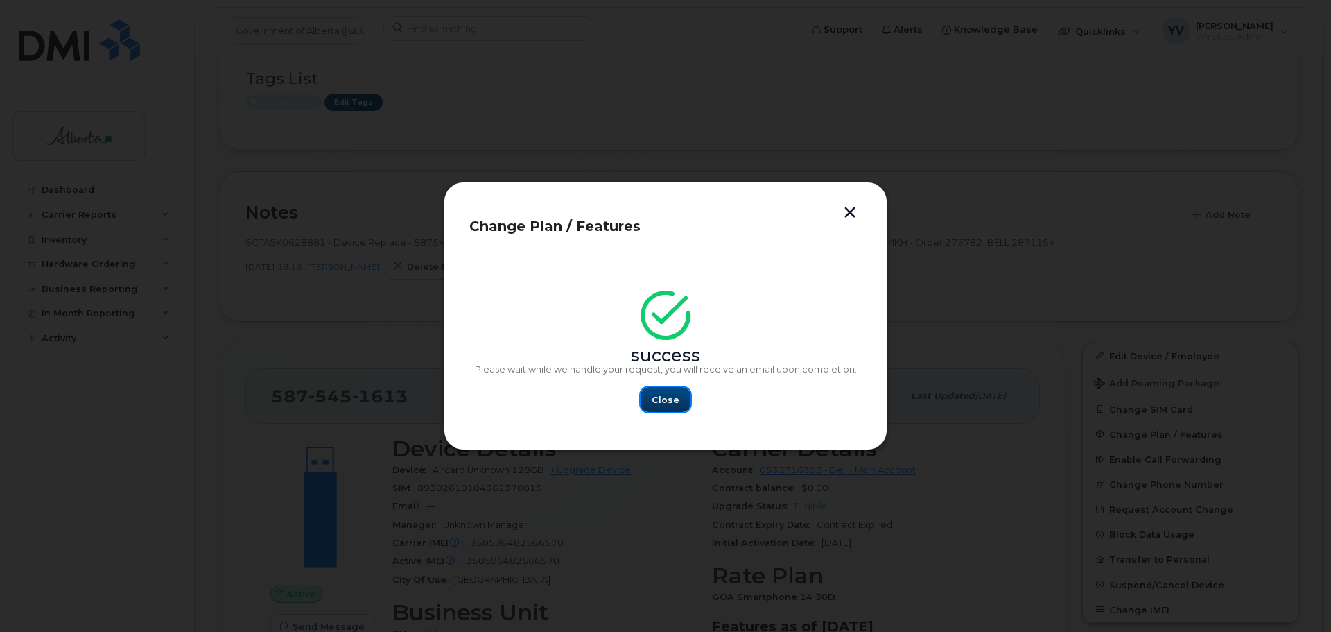
click at [657, 393] on span "Close" at bounding box center [666, 399] width 28 height 13
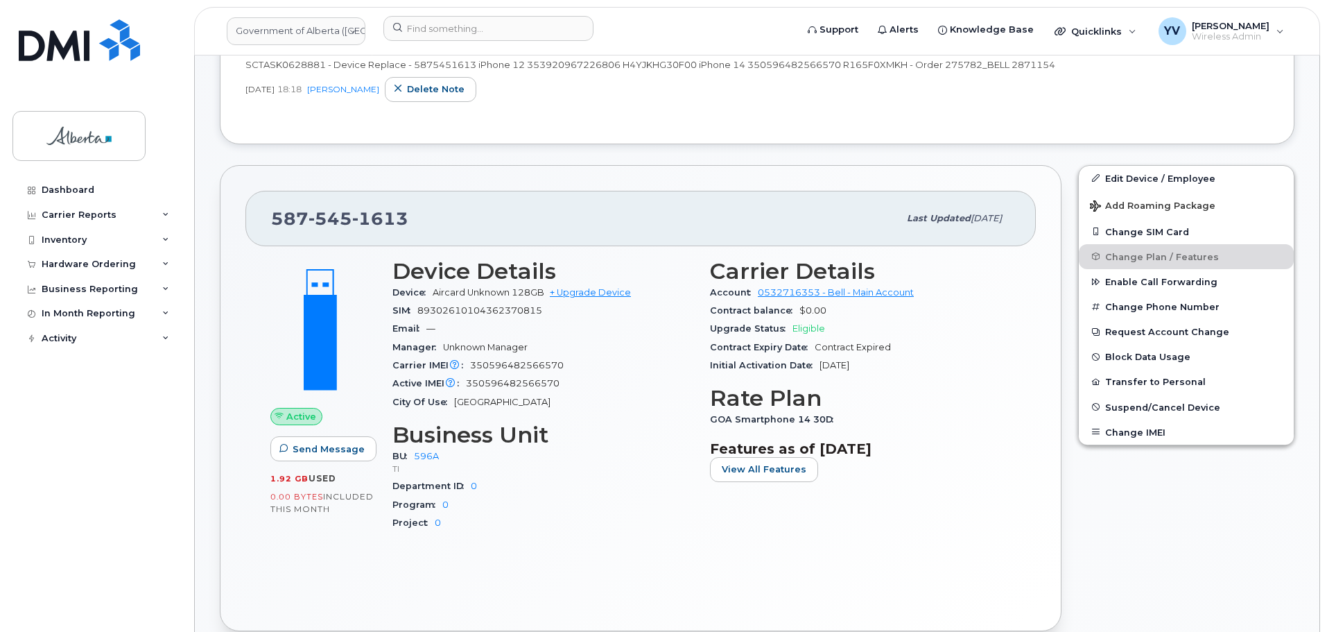
scroll to position [275, 0]
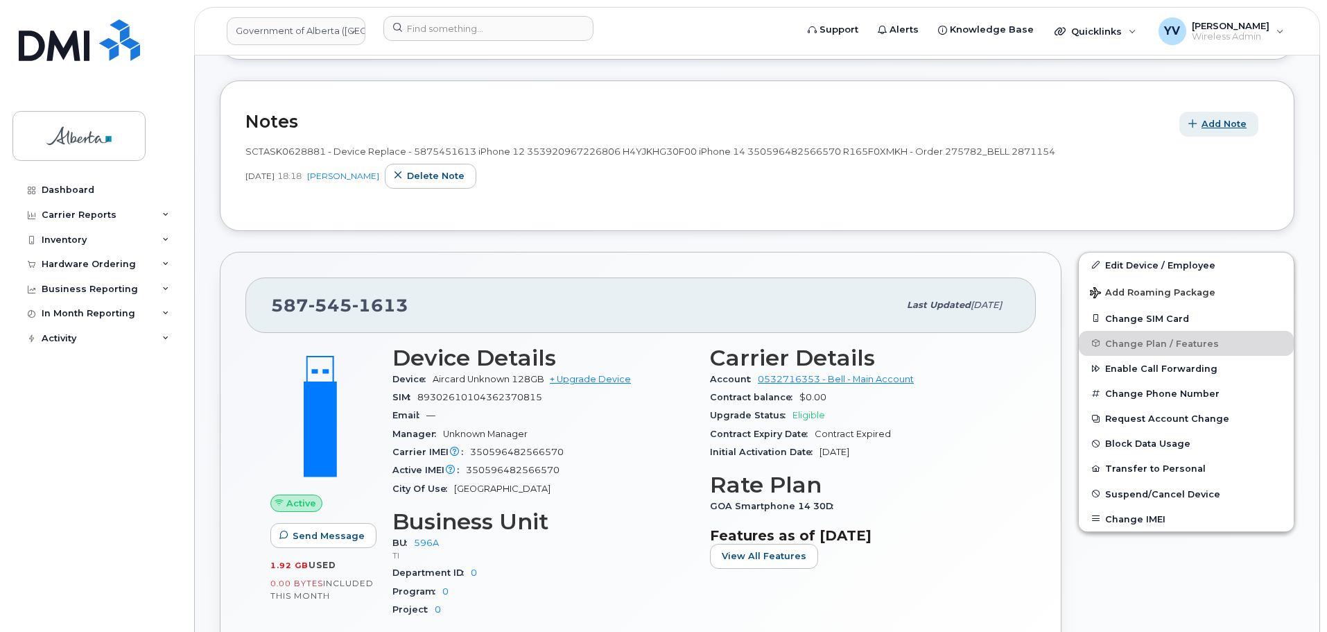
click at [1211, 123] on span "Add Note" at bounding box center [1224, 123] width 45 height 13
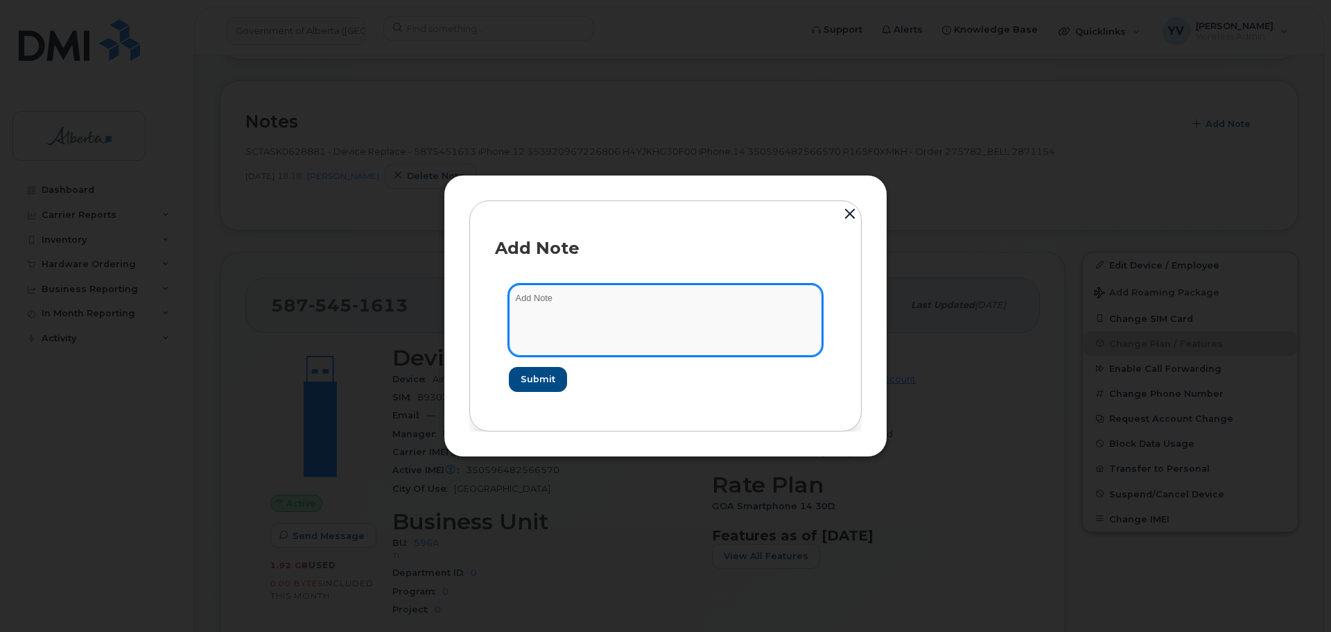
click at [521, 298] on textarea at bounding box center [665, 319] width 313 height 71
paste textarea "Plan Cancel - (1) 5875451613 Repurpose Calgary"
type textarea "Plan Cancel - (1) 5875451613 Repurpose Calgary"
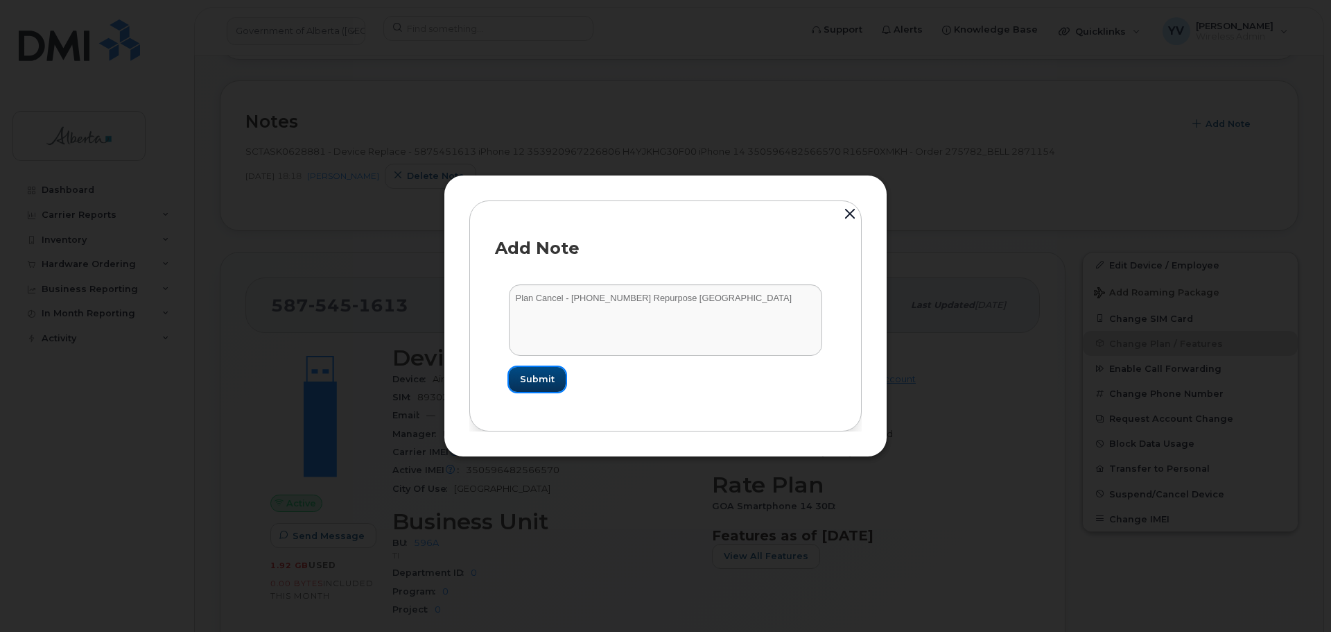
click at [535, 374] on span "Submit" at bounding box center [537, 378] width 35 height 13
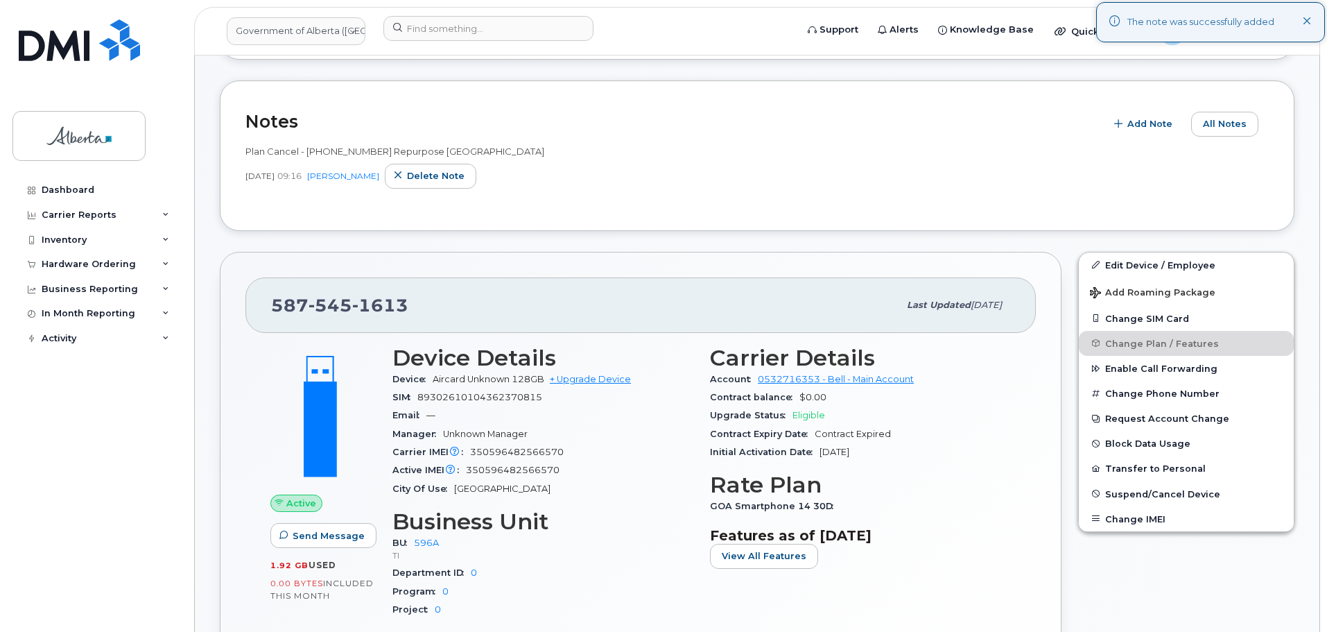
scroll to position [9, 0]
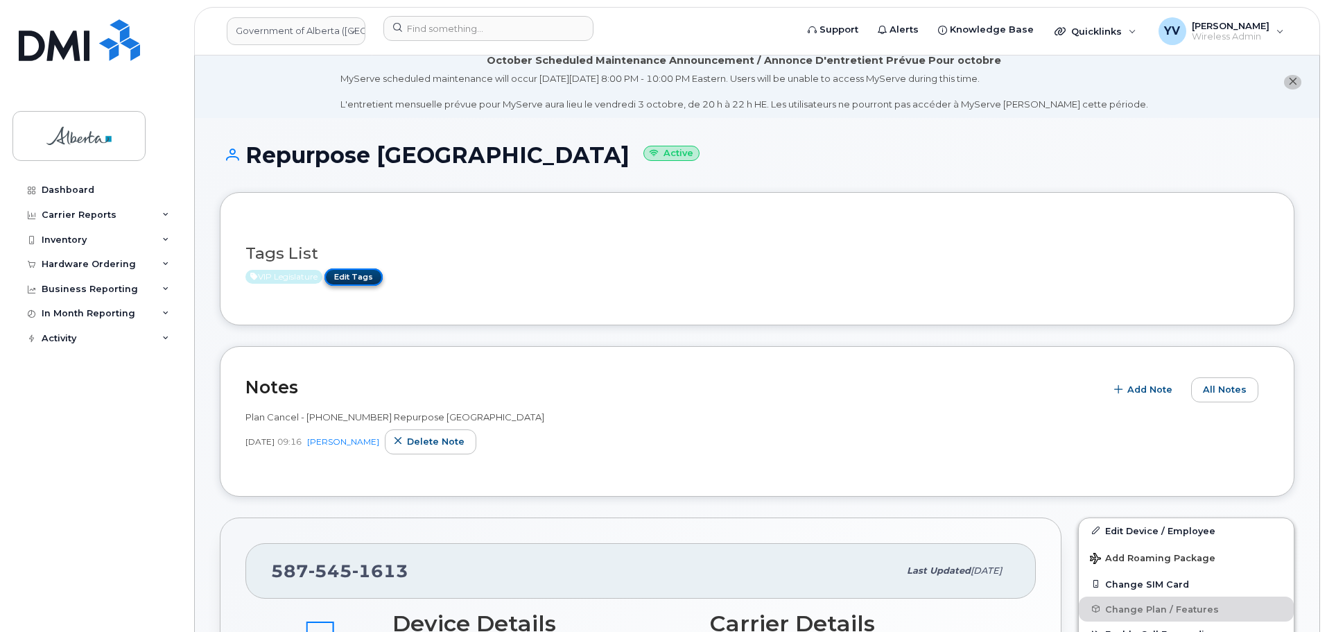
click at [352, 271] on link "Edit Tags" at bounding box center [353, 276] width 58 height 17
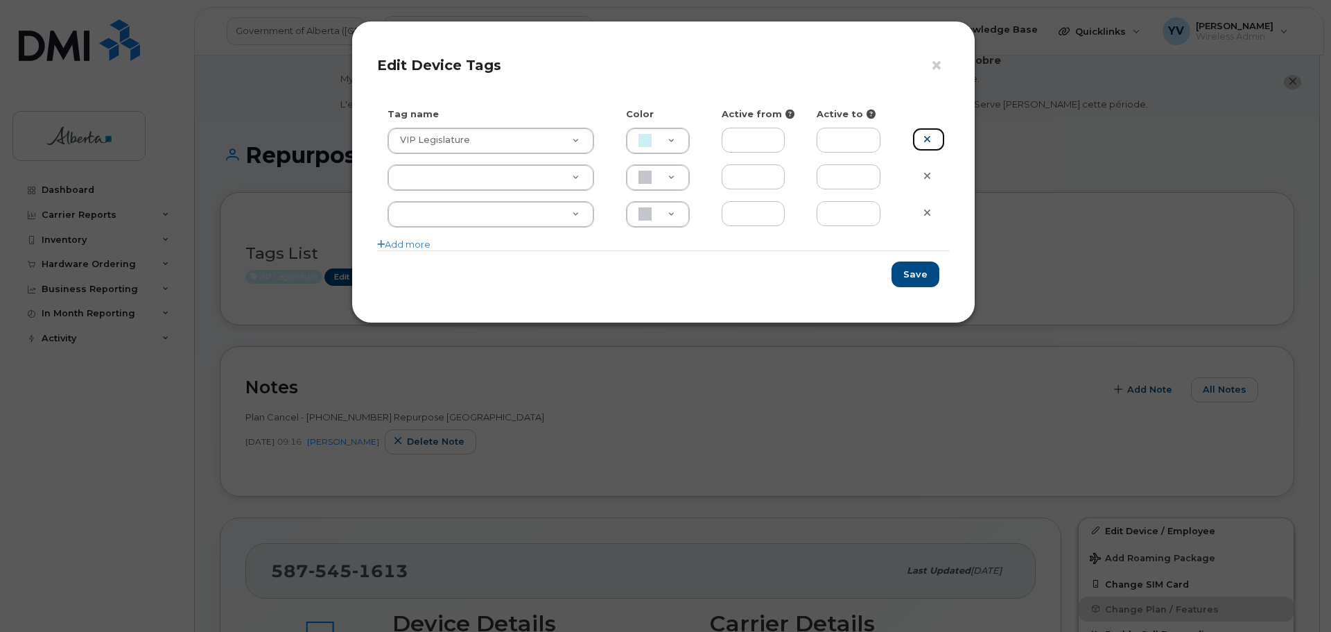
click at [927, 135] on icon at bounding box center [928, 139] width 8 height 10
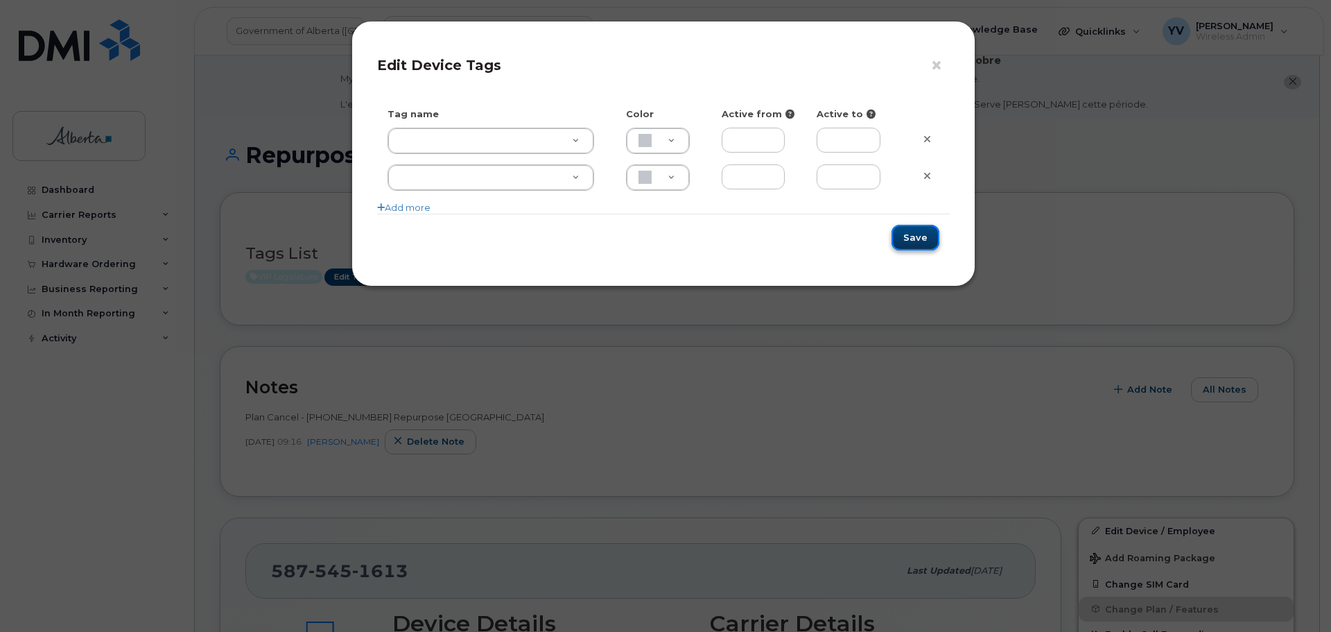
click at [919, 236] on button "Save" at bounding box center [916, 238] width 48 height 26
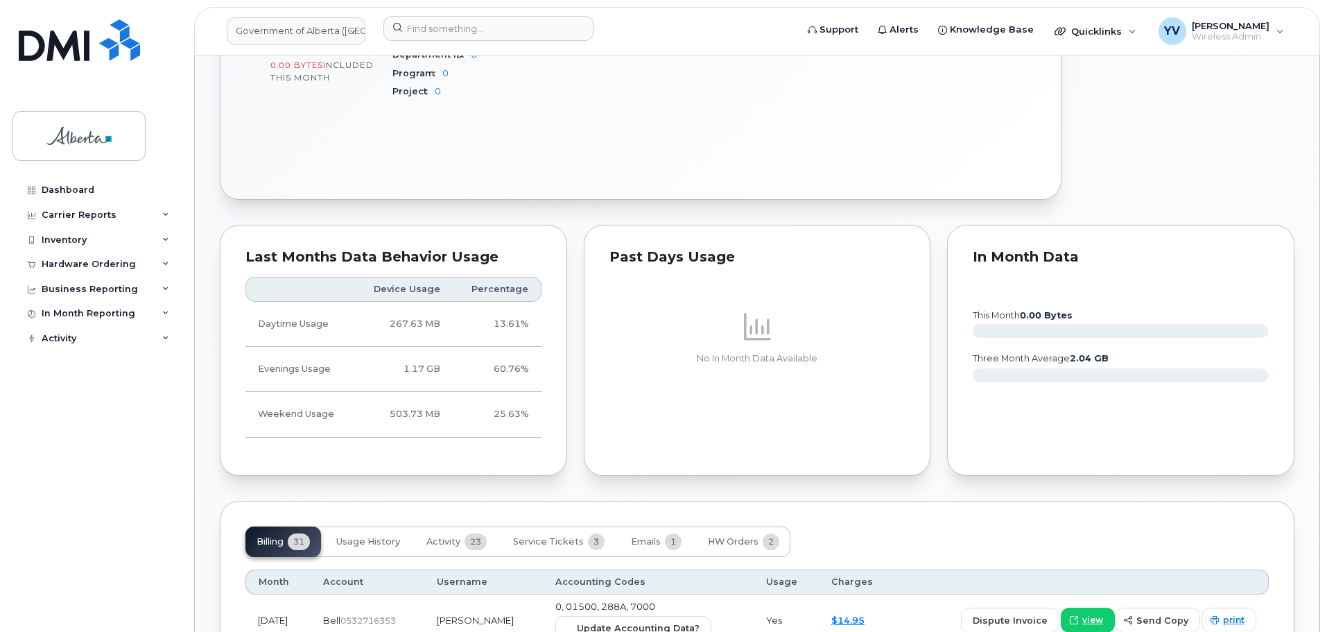
scroll to position [795, 0]
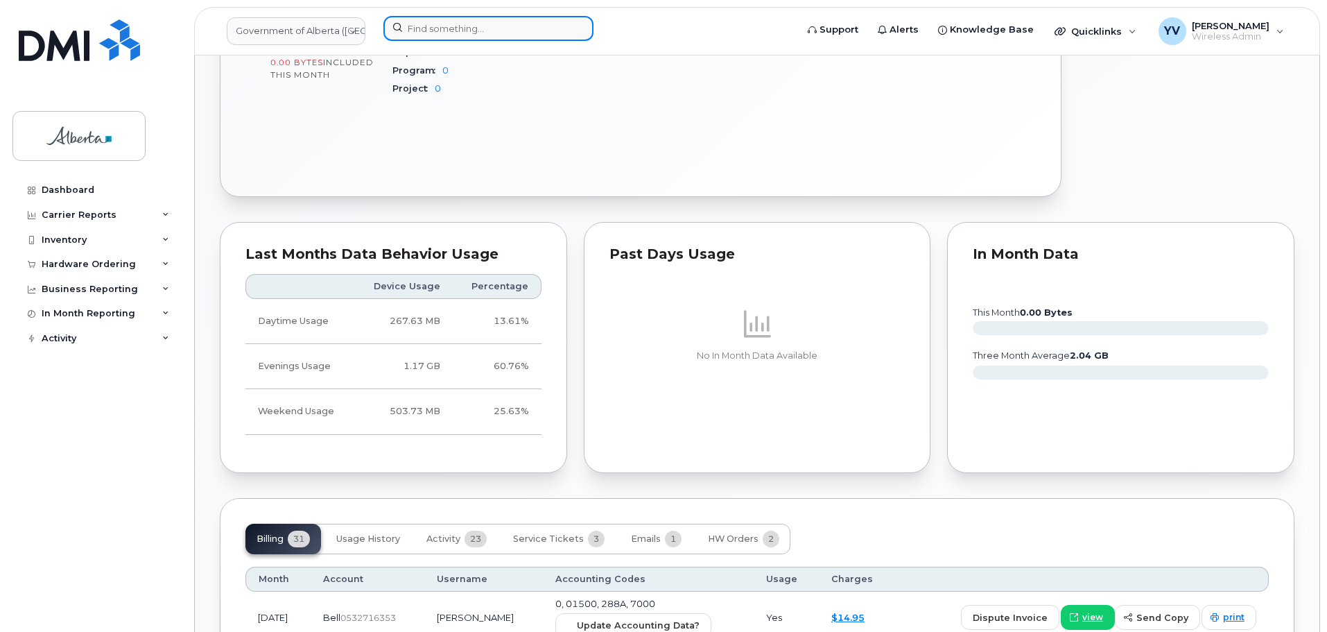
click at [421, 28] on input at bounding box center [488, 28] width 210 height 25
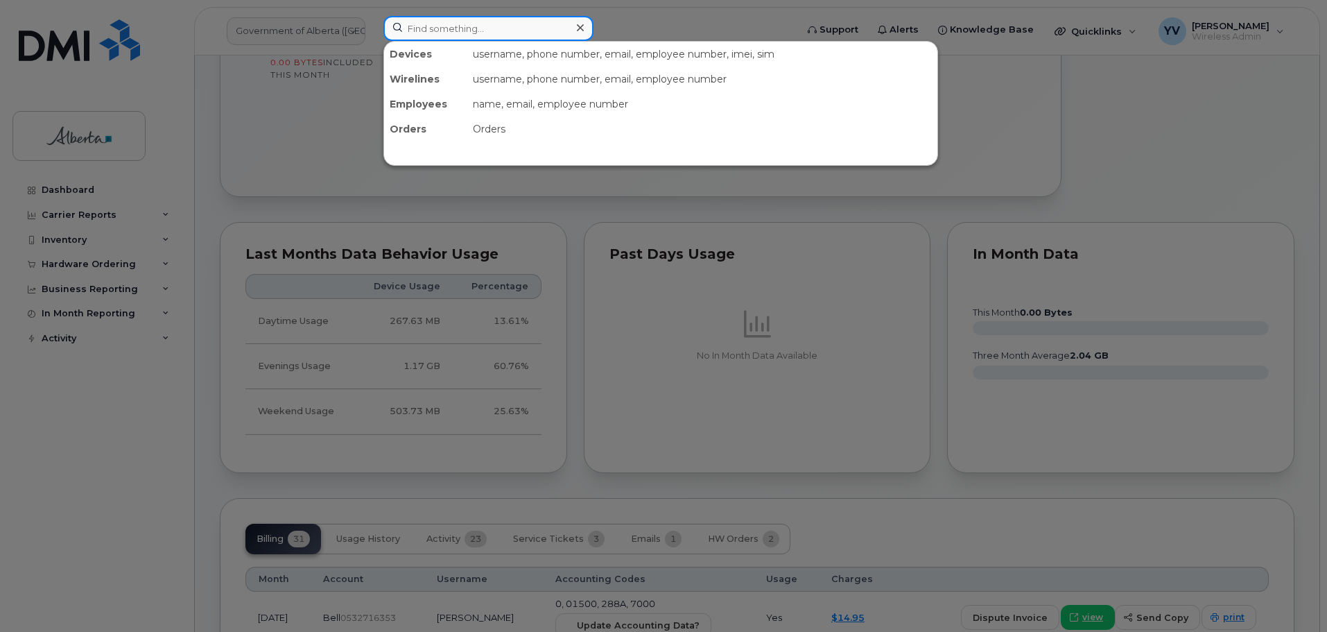
paste input "5873386117"
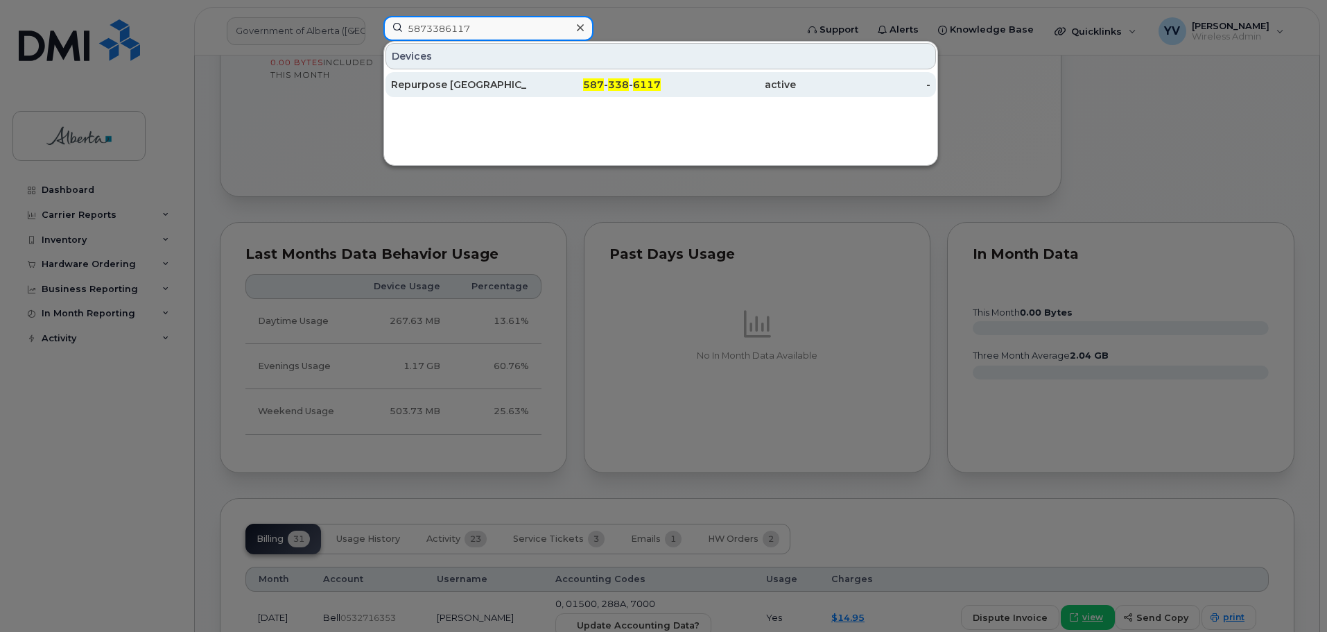
type input "5873386117"
click at [637, 80] on span "6117" at bounding box center [647, 84] width 28 height 12
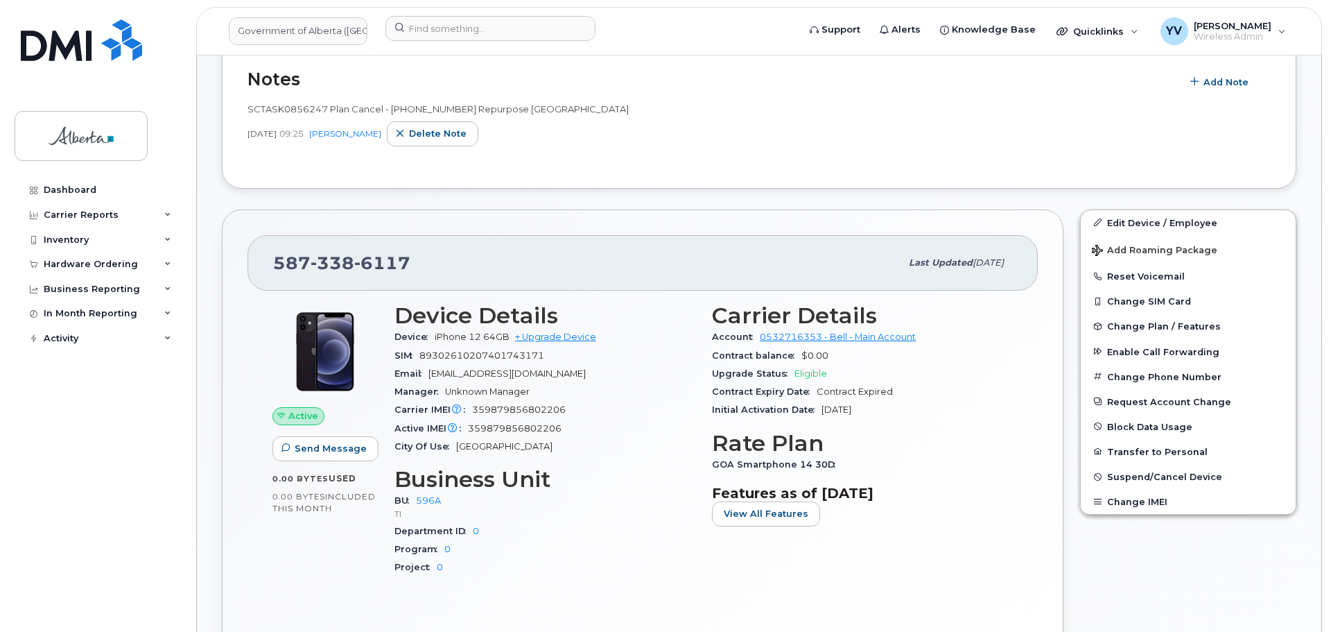
scroll to position [619, 0]
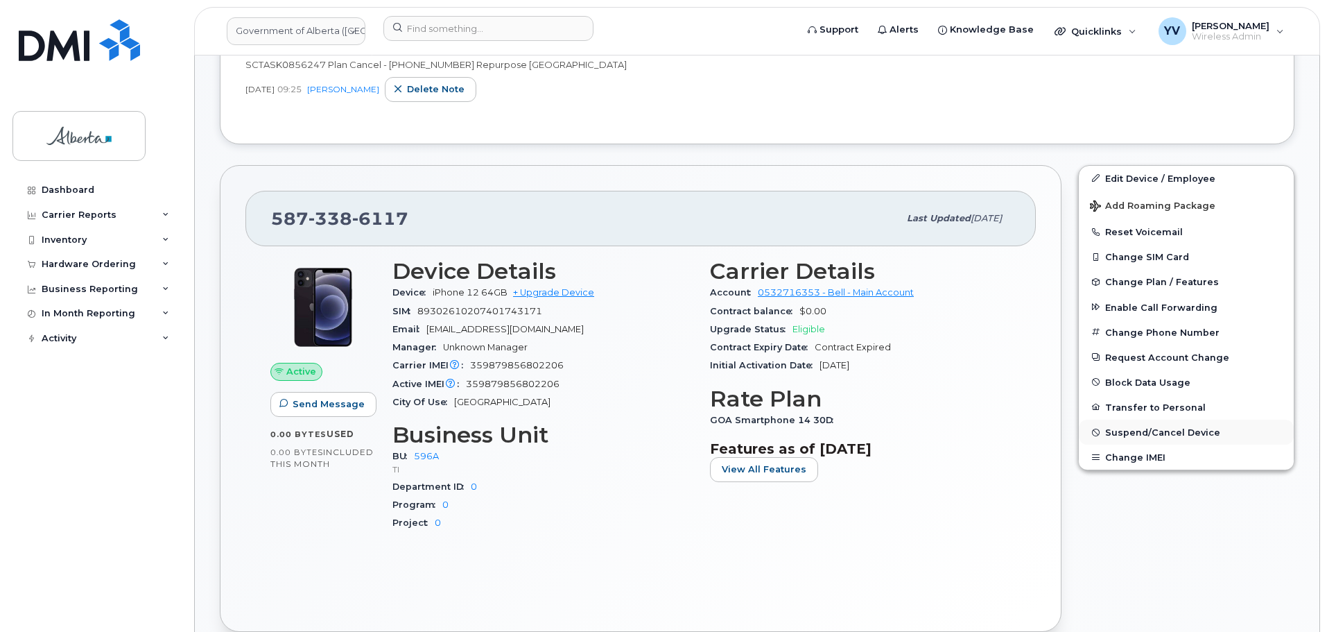
click at [1148, 431] on span "Suspend/Cancel Device" at bounding box center [1162, 432] width 115 height 10
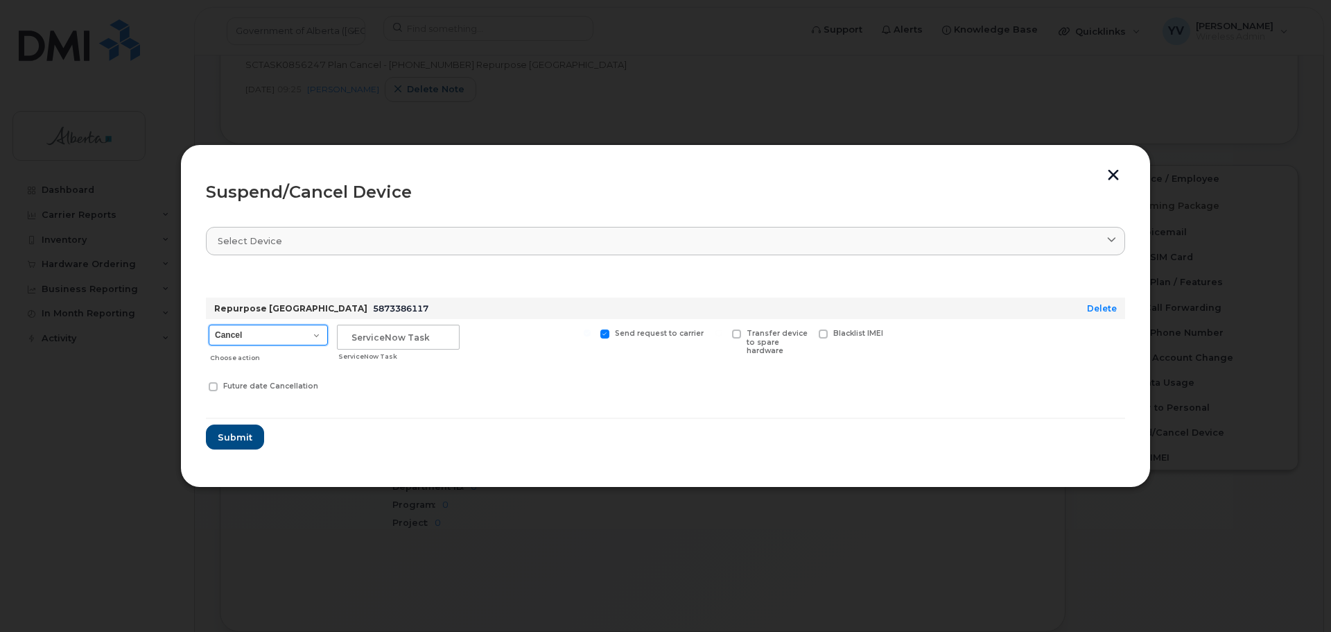
click at [312, 334] on select "Cancel Suspend - Extend Suspension Suspend - Reduced Rate Suspend - Lost Device…" at bounding box center [268, 334] width 119 height 21
select select "[object Object]"
click at [209, 324] on select "Cancel Suspend - Extend Suspension Suspend - Reduced Rate Suspend - Lost Device…" at bounding box center [268, 334] width 119 height 21
click at [318, 329] on select "Cancel Suspend - Extend Suspension Suspend - Reduced Rate Suspend - Lost Device…" at bounding box center [268, 334] width 119 height 21
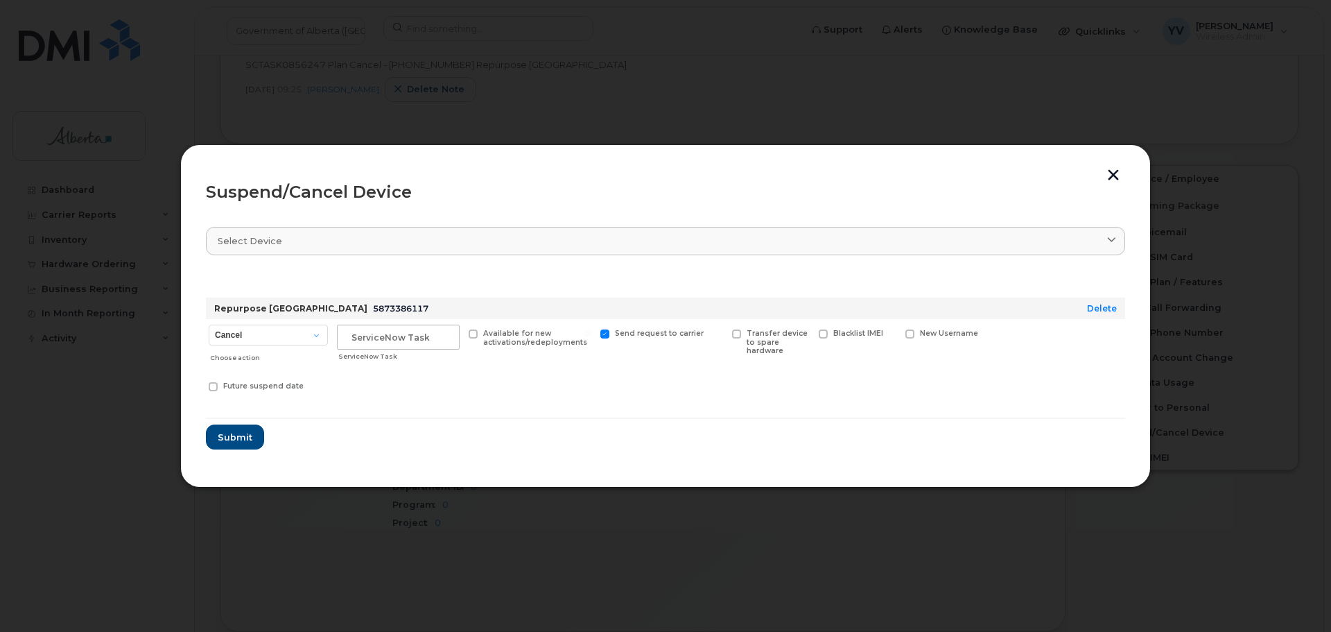
click at [1118, 172] on button "button" at bounding box center [1113, 176] width 21 height 15
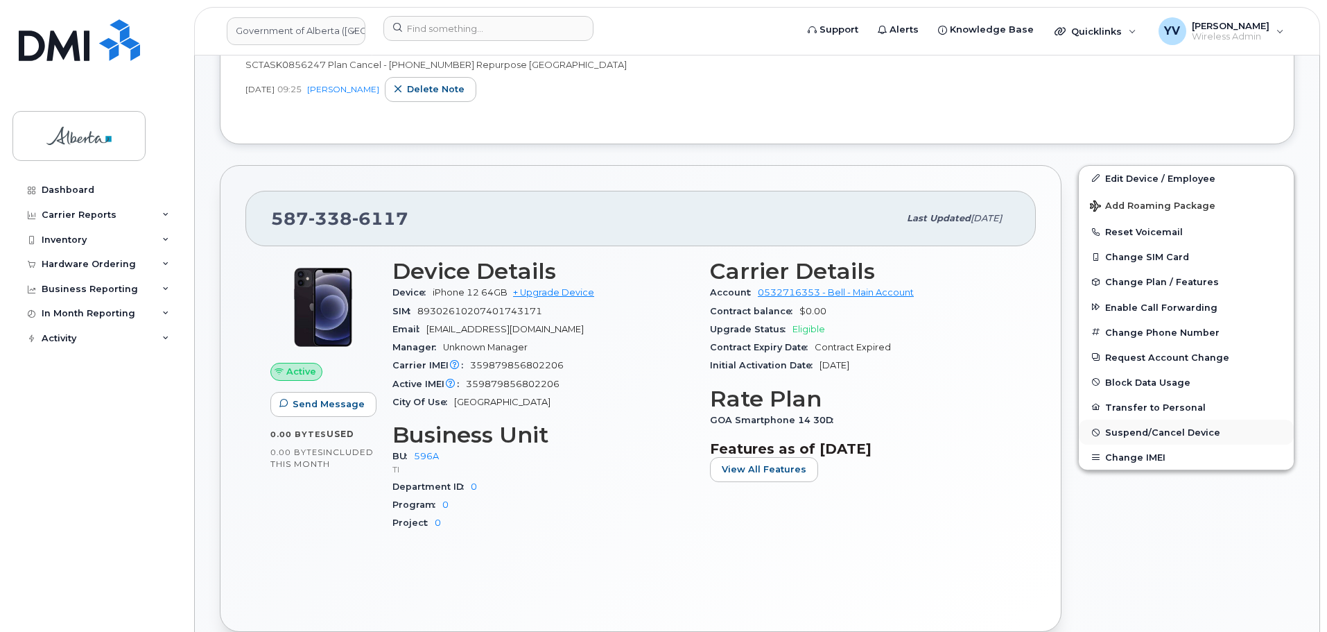
click at [1136, 432] on span "Suspend/Cancel Device" at bounding box center [1162, 432] width 115 height 10
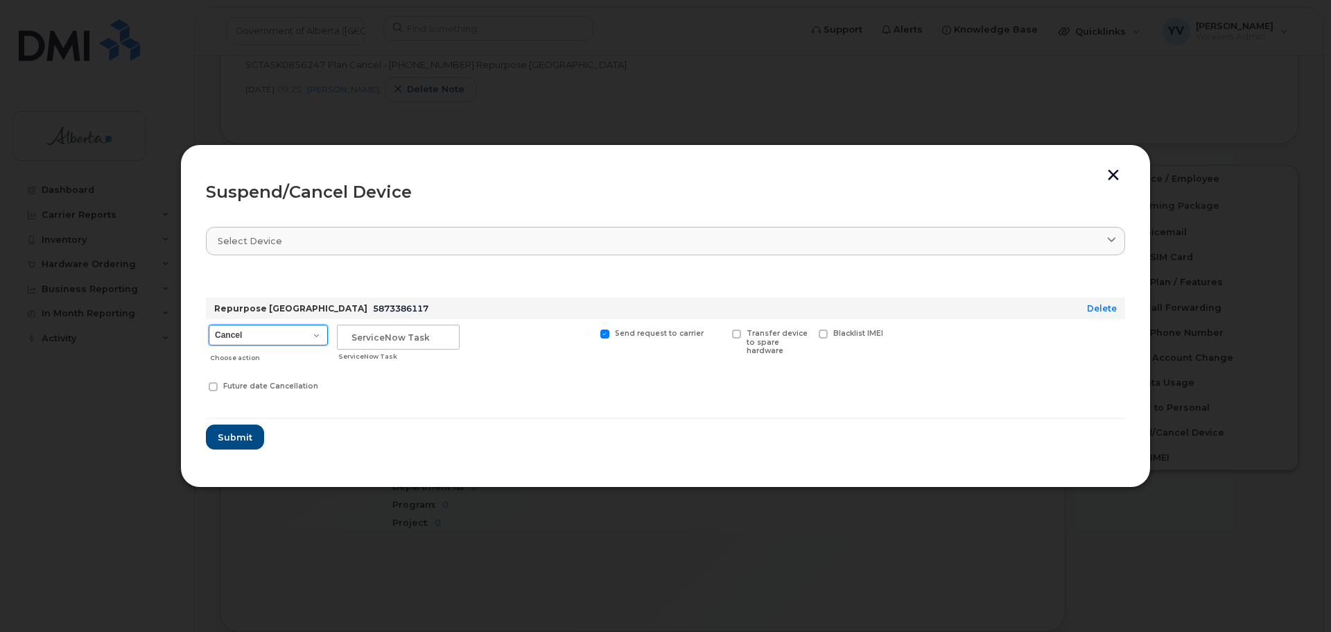
click at [314, 336] on select "Cancel Suspend - Extend Suspension Suspend - Reduced Rate Suspend - Lost Device…" at bounding box center [268, 334] width 119 height 21
select select "[object Object]"
click at [209, 324] on select "Cancel Suspend - Extend Suspension Suspend - Reduced Rate Suspend - Lost Device…" at bounding box center [268, 334] width 119 height 21
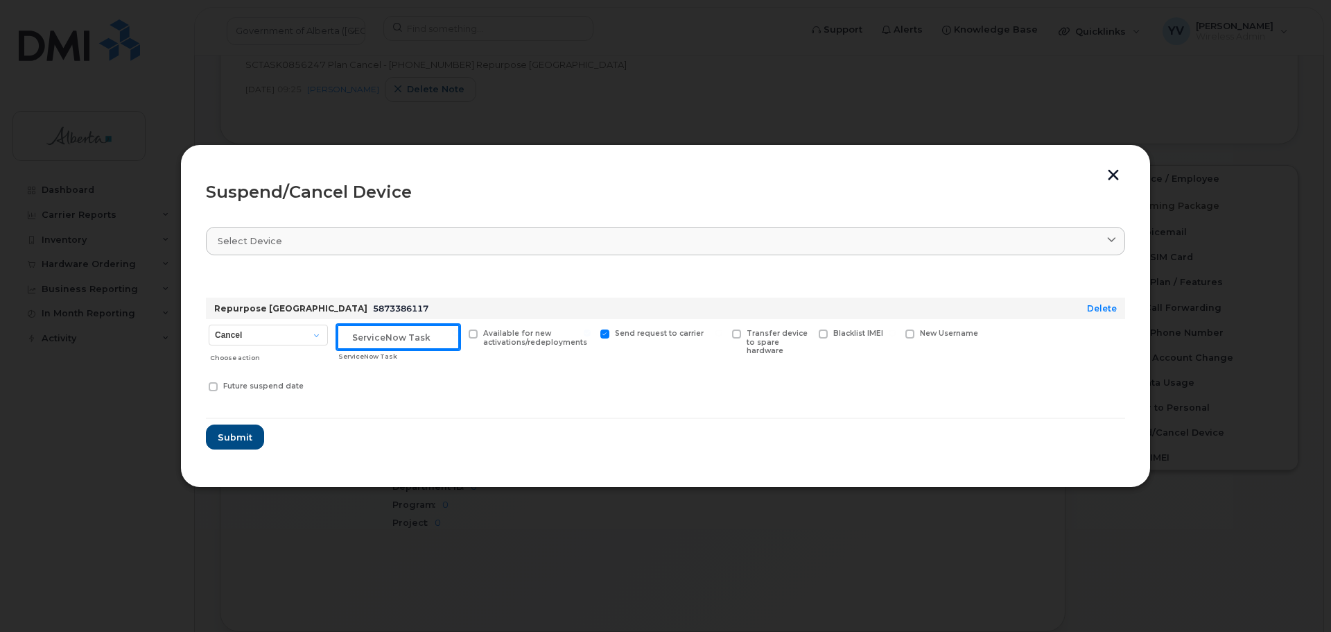
click at [363, 340] on input "text" at bounding box center [398, 336] width 123 height 25
paste input "SCTASK0856247"
type input "SCTASK0856247 Suspend"
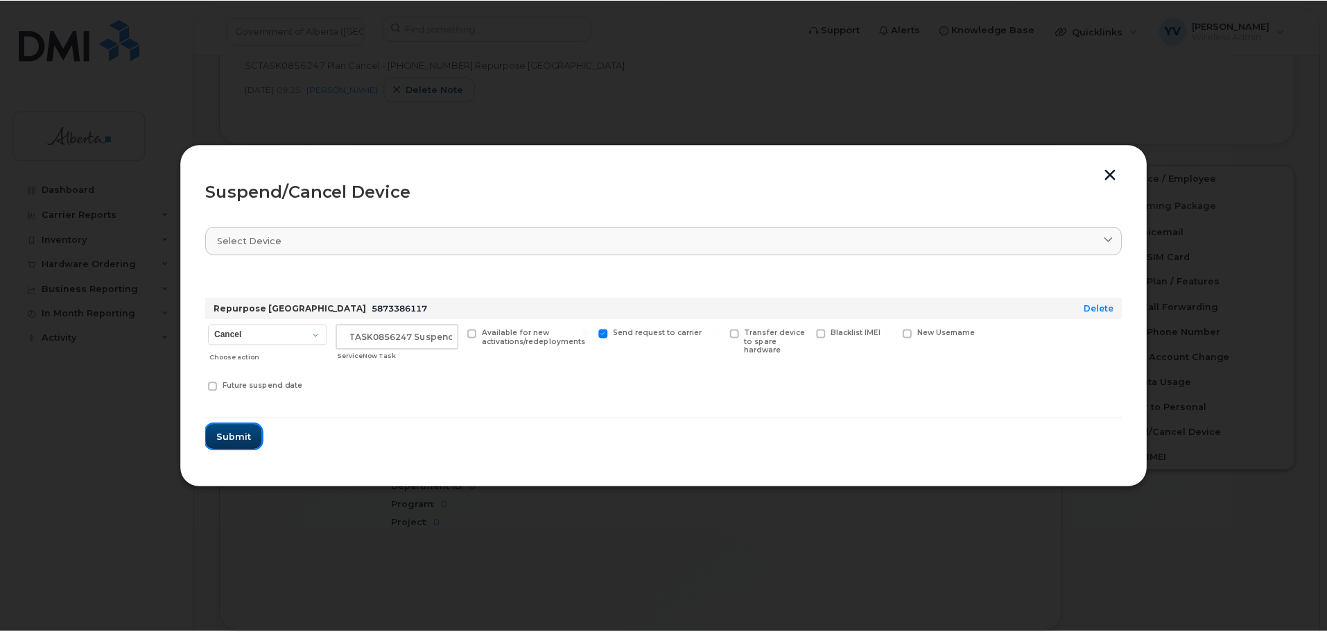
scroll to position [0, 0]
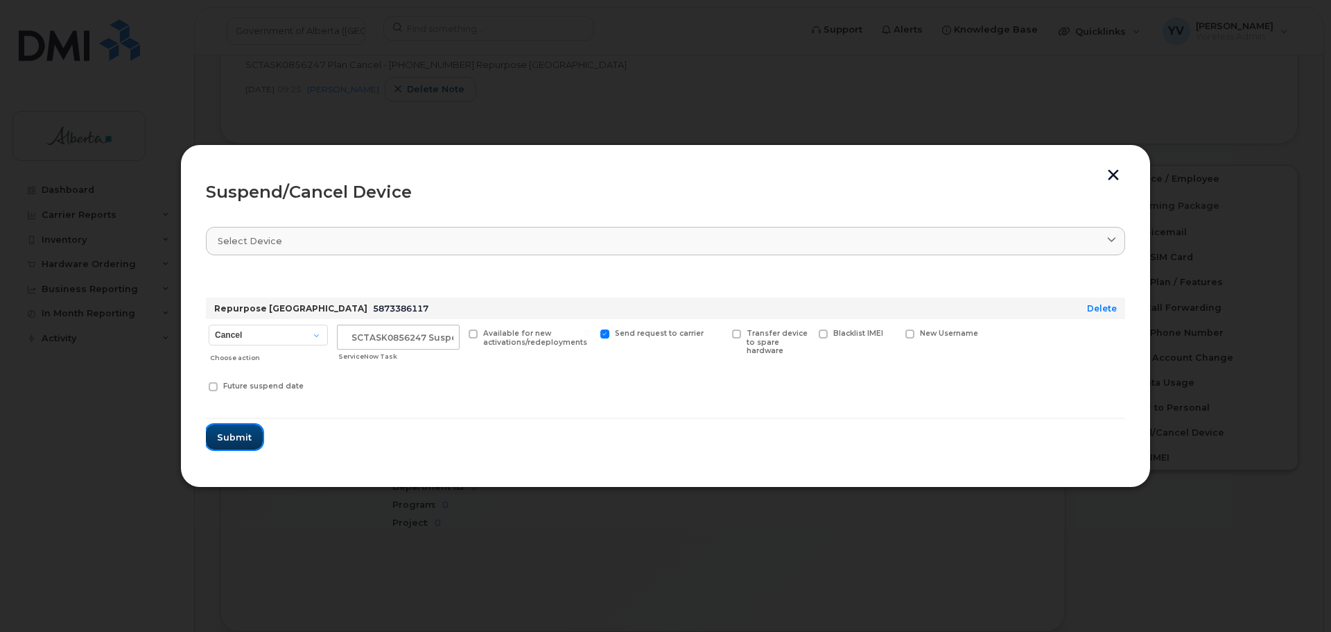
click at [230, 434] on span "Submit" at bounding box center [234, 437] width 35 height 13
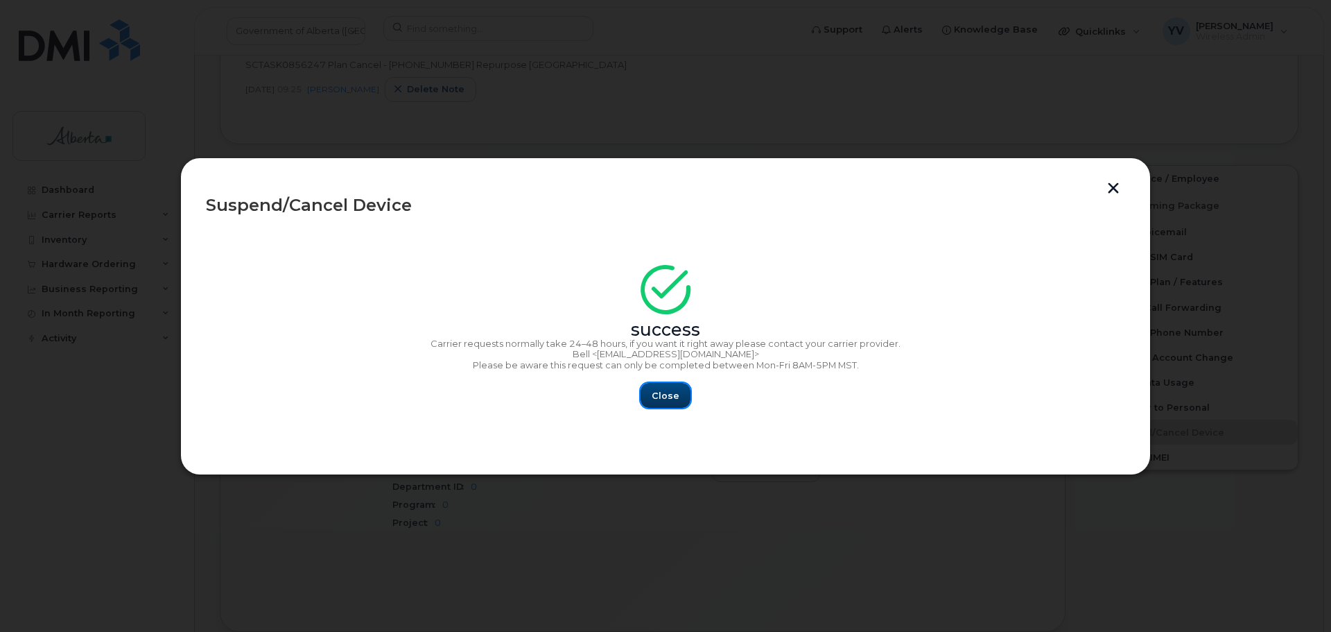
click at [652, 395] on button "Close" at bounding box center [666, 395] width 50 height 25
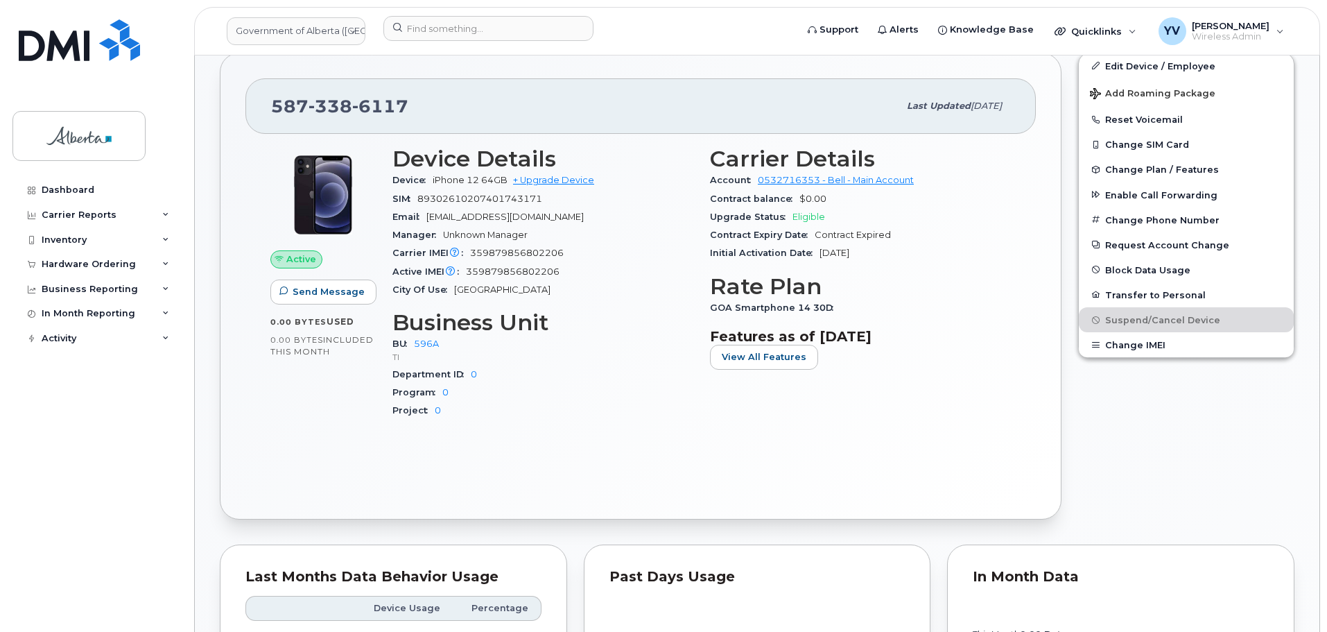
scroll to position [735, 0]
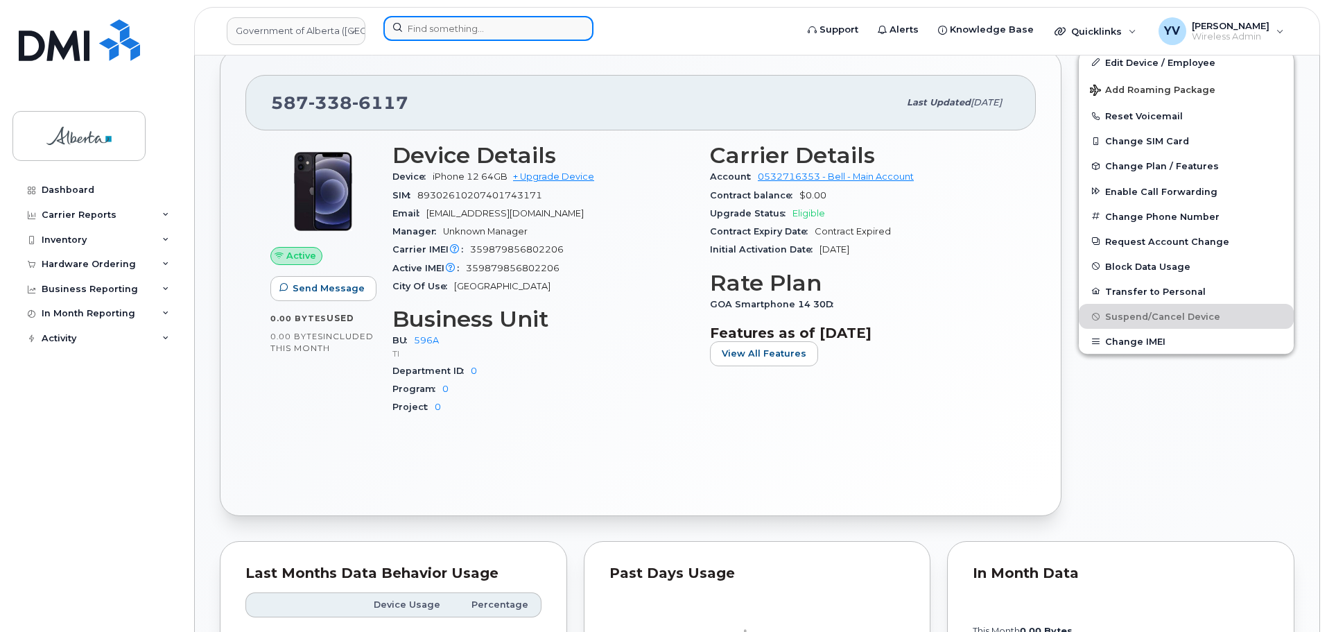
click at [410, 29] on input at bounding box center [488, 28] width 210 height 25
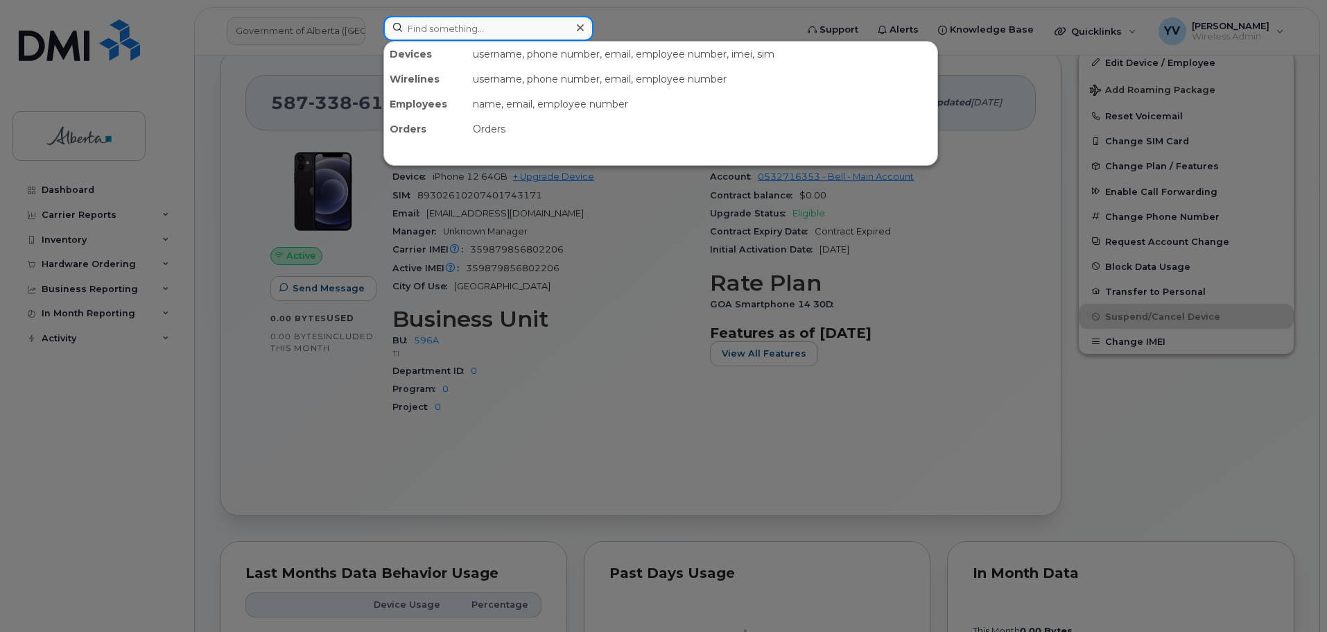
paste input "7802670564"
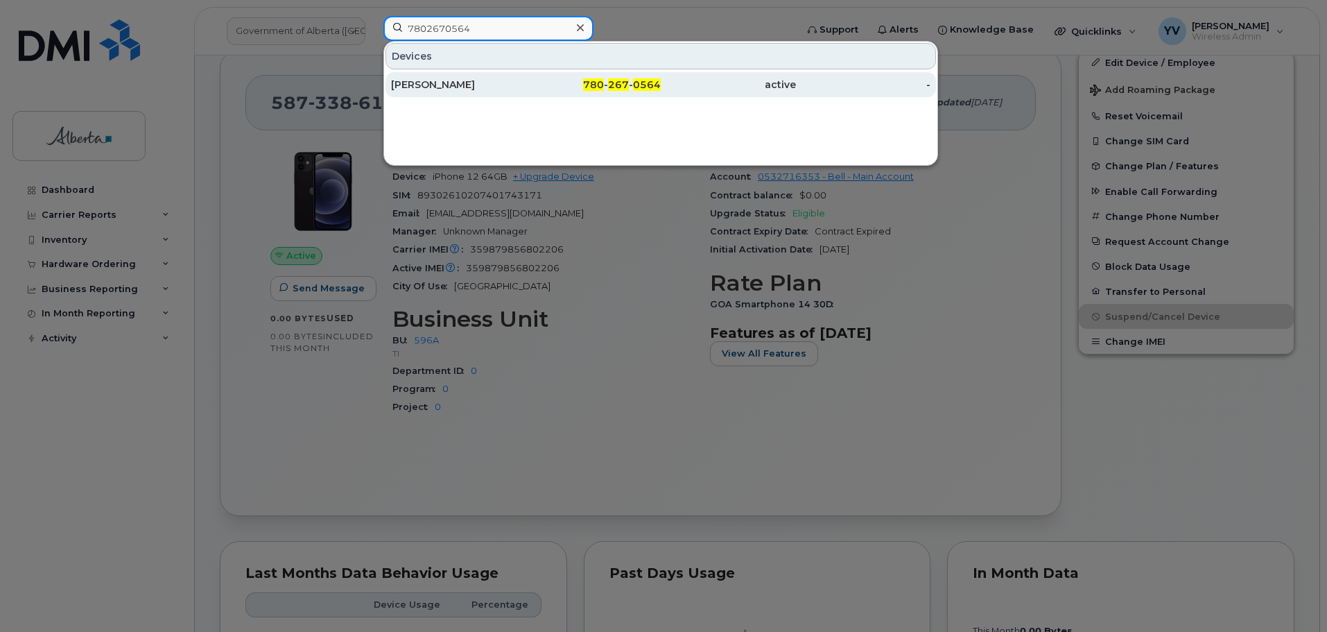
type input "7802670564"
click at [627, 82] on span "267" at bounding box center [618, 84] width 21 height 12
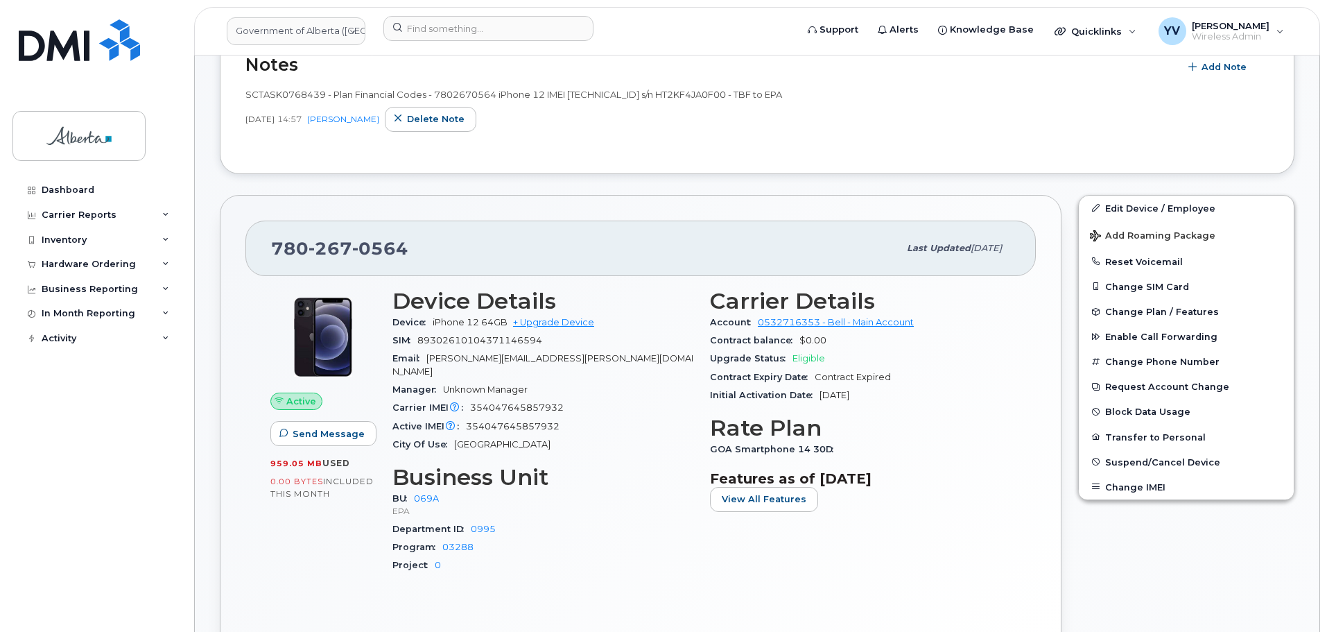
scroll to position [410, 0]
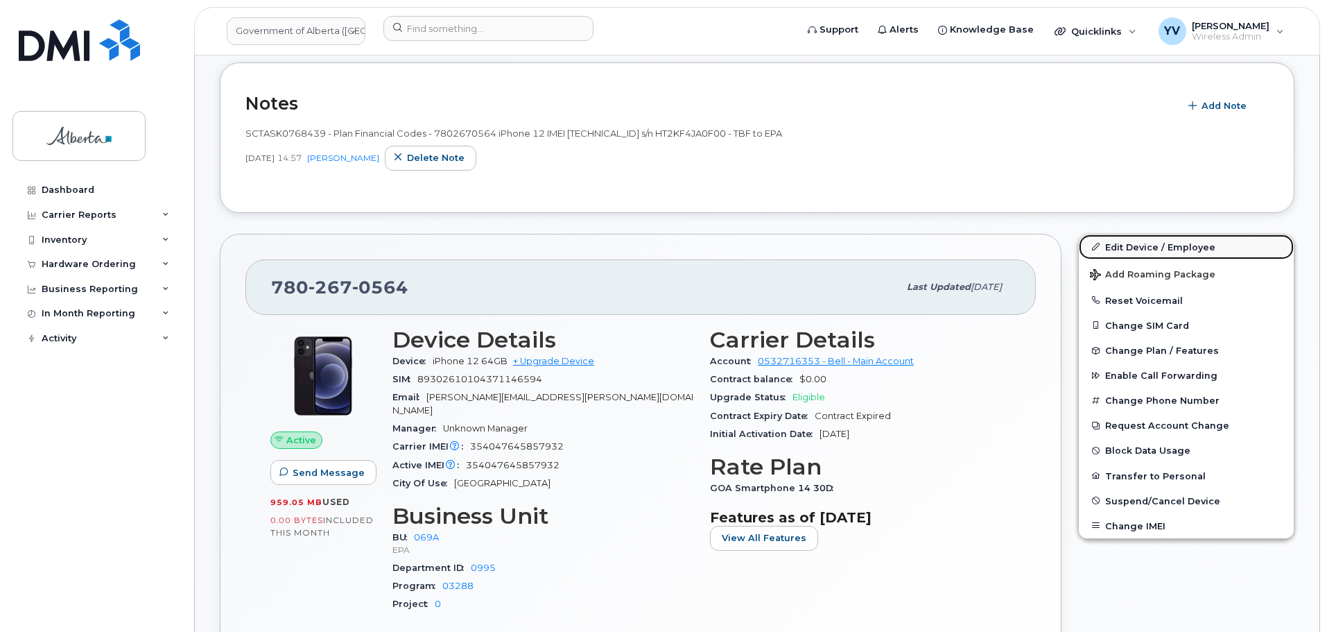
click at [1123, 243] on link "Edit Device / Employee" at bounding box center [1186, 246] width 215 height 25
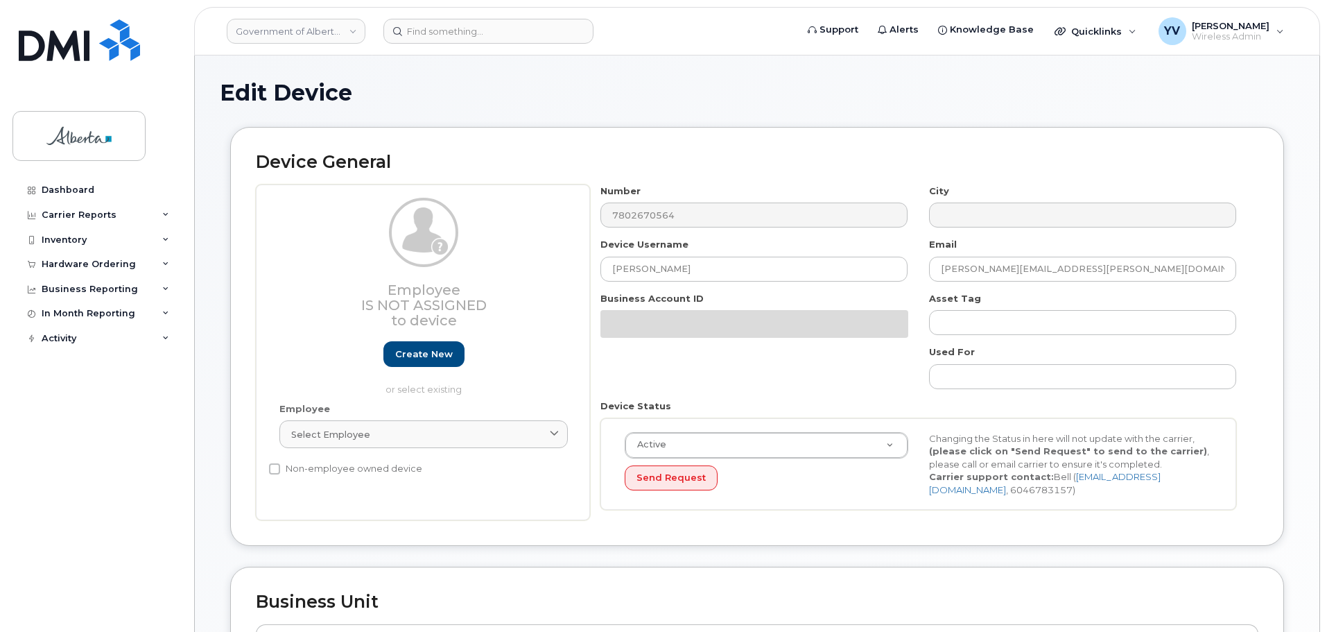
select select "4120331"
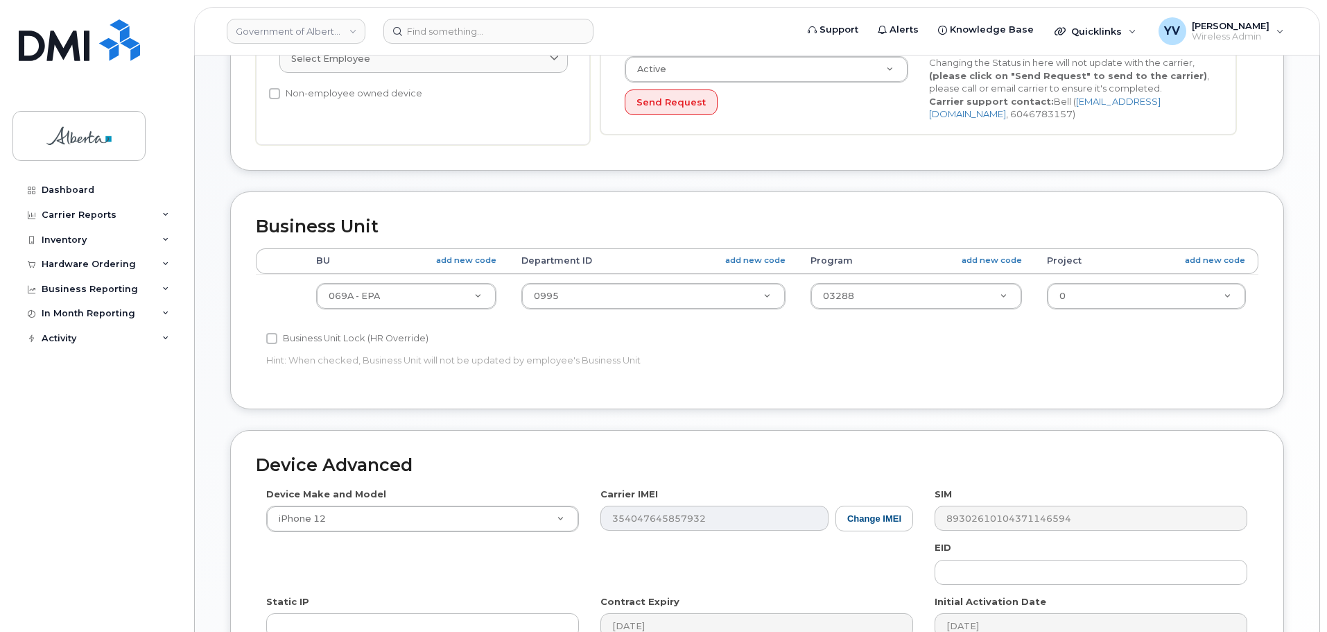
scroll to position [449, 0]
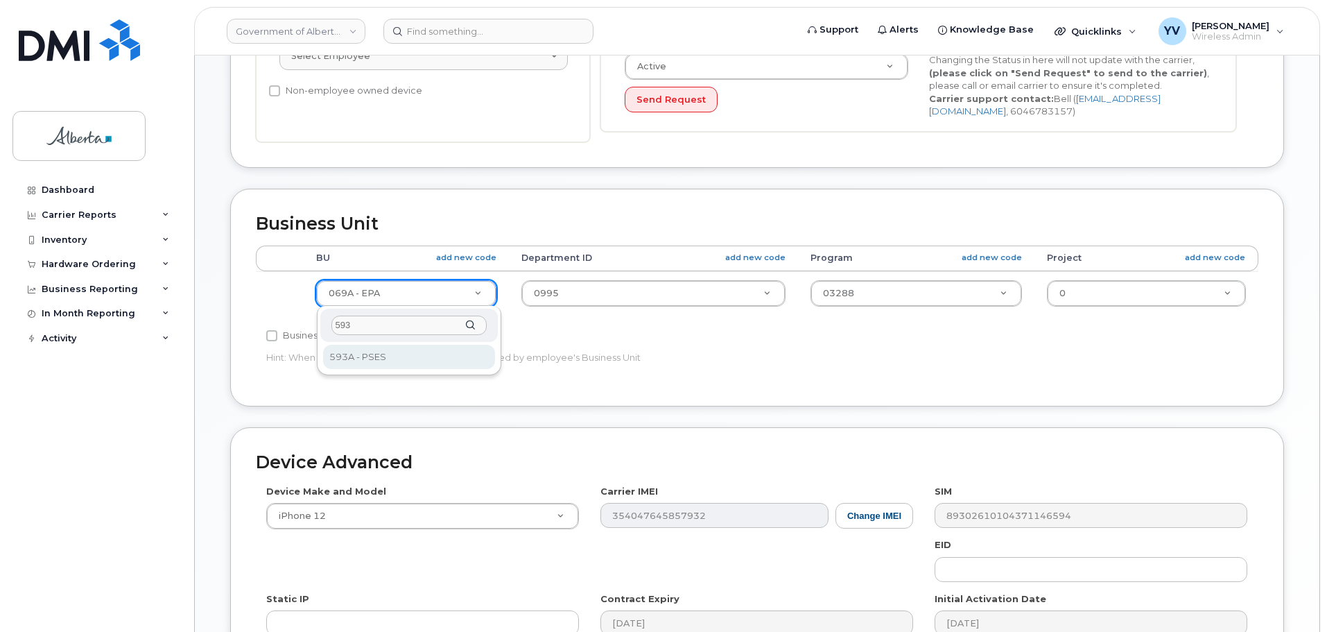
type input "593"
select select "4797682"
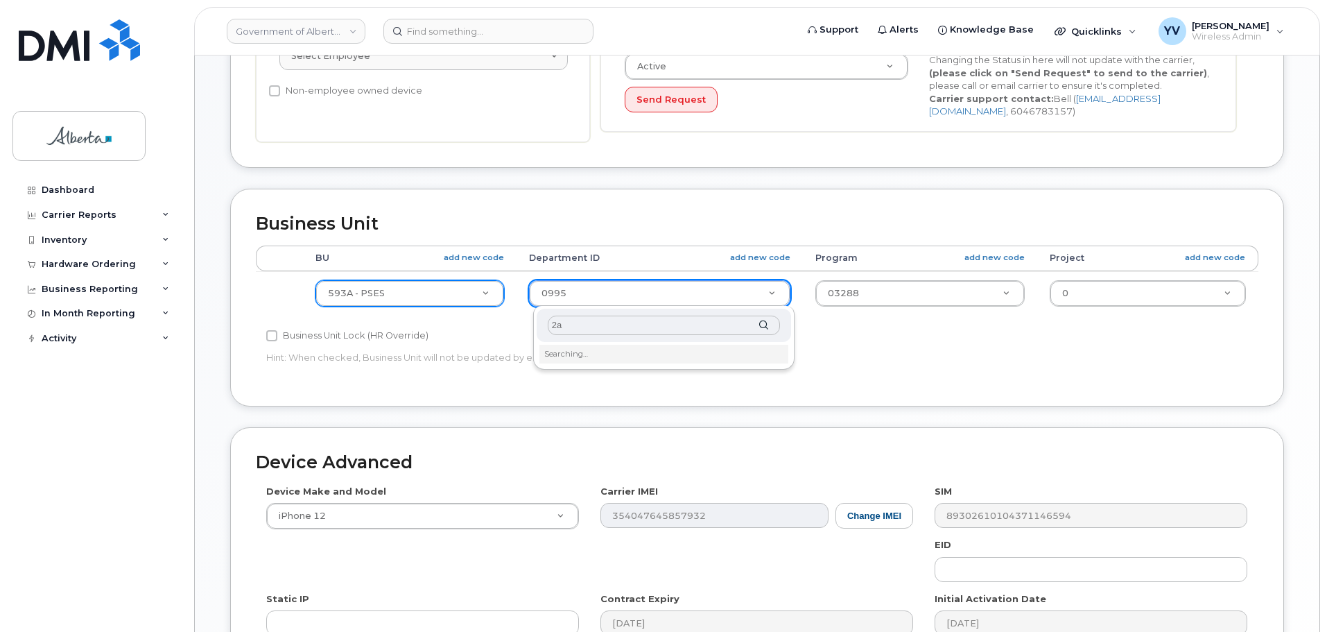
type input "2"
type input "2adi"
type input "5653442"
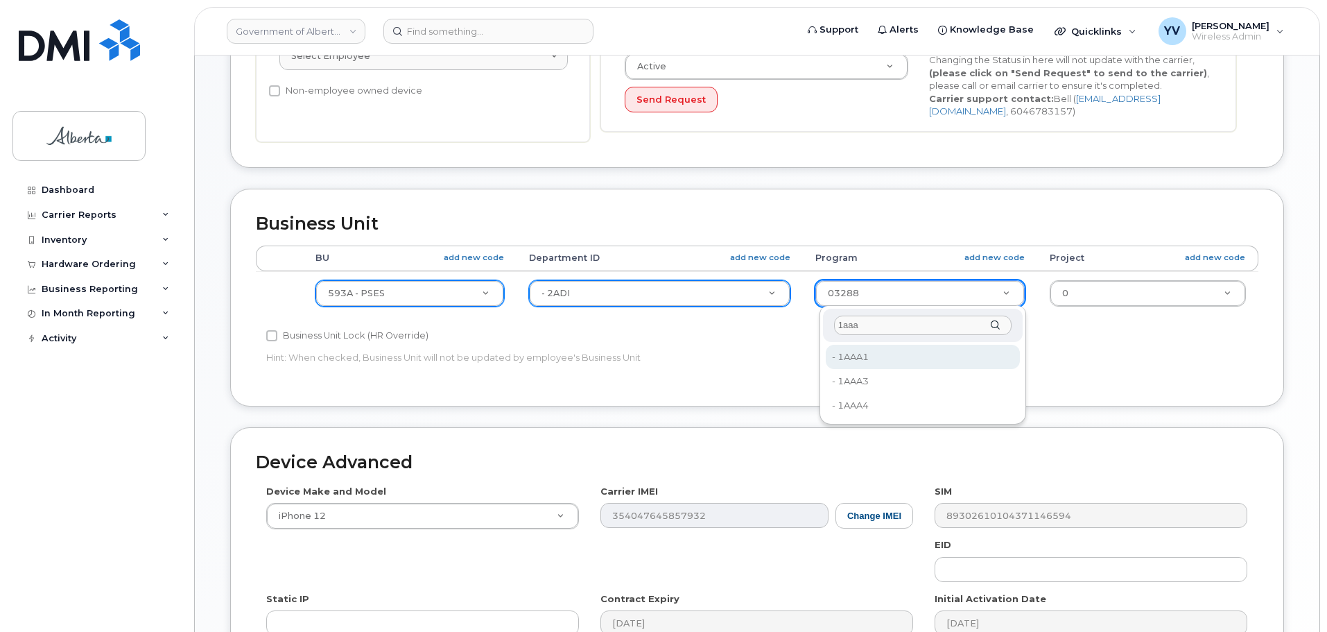
type input "1aaa"
type input "4753515"
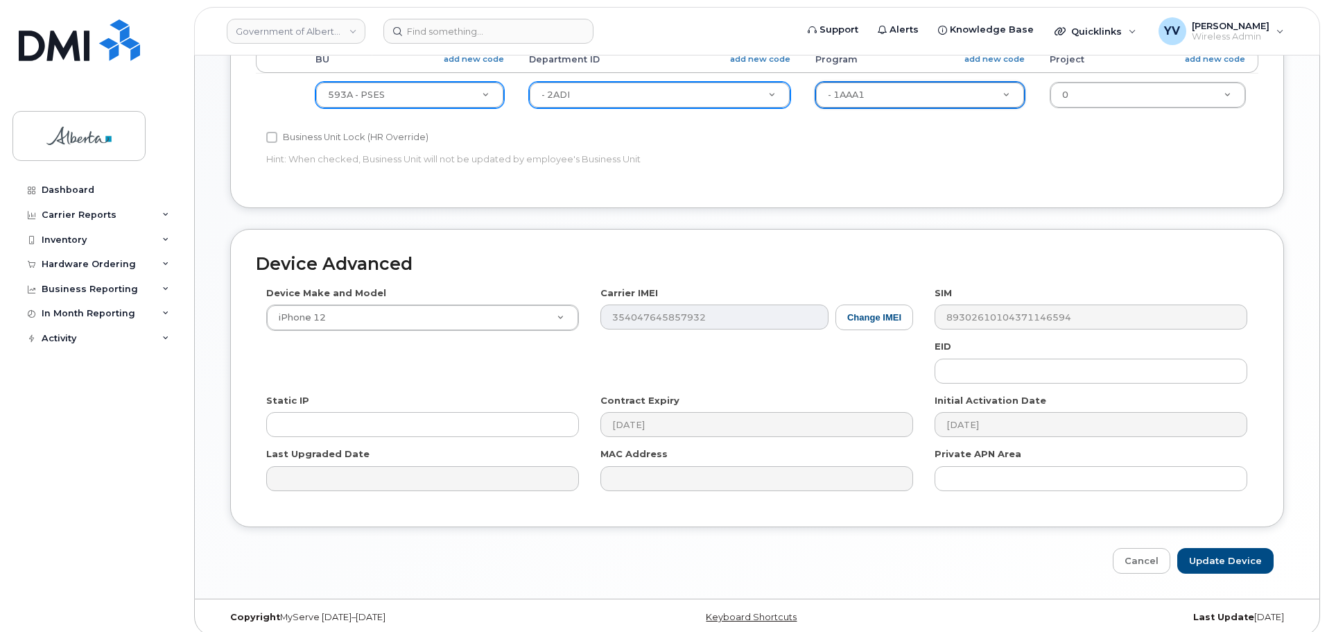
scroll to position [659, 0]
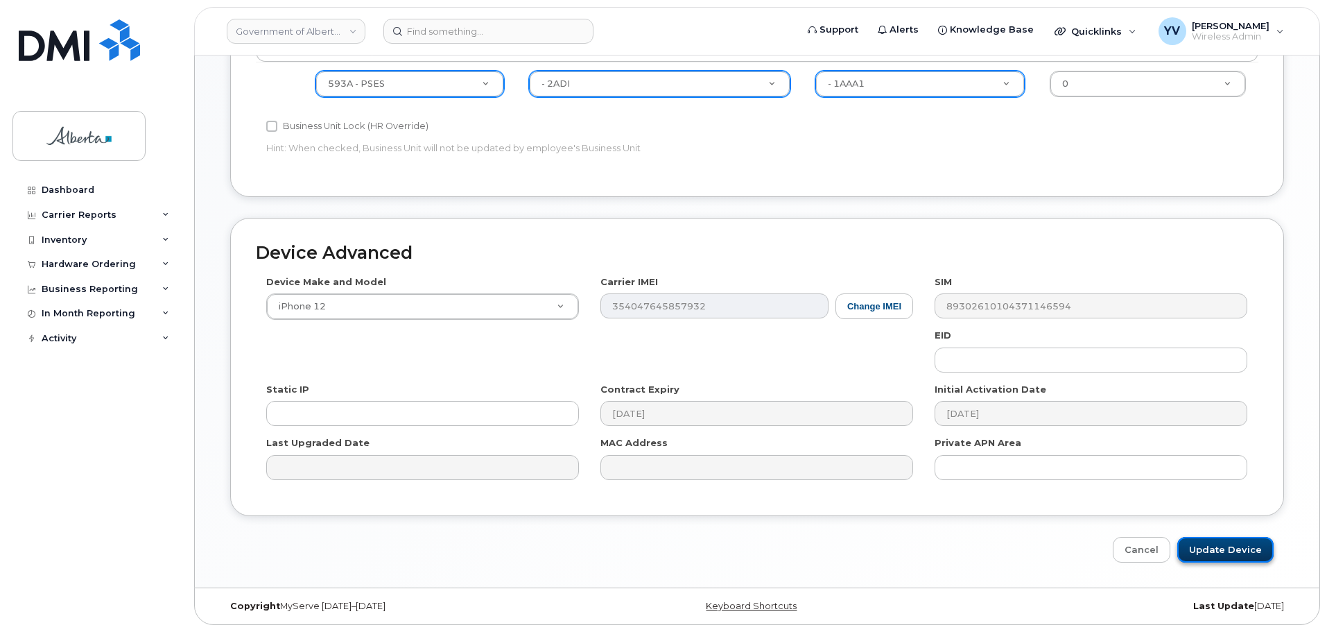
click at [1233, 548] on input "Update Device" at bounding box center [1225, 550] width 96 height 26
type input "Saving..."
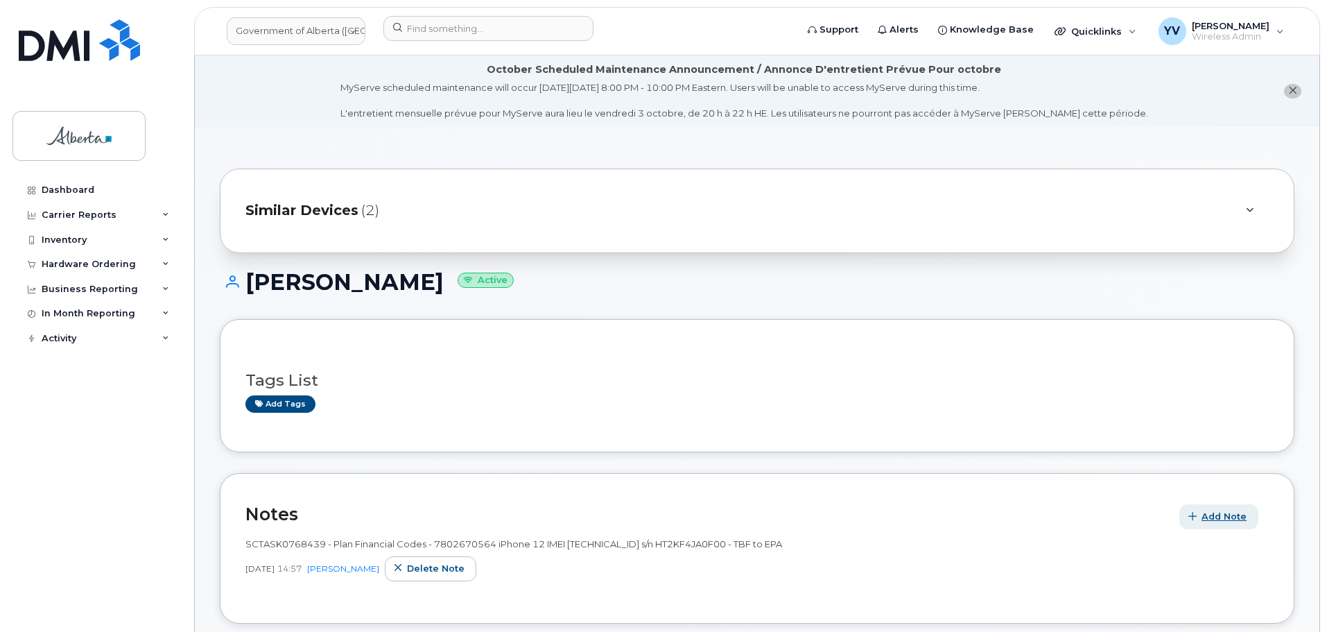
click at [1224, 512] on span "Add Note" at bounding box center [1224, 516] width 45 height 13
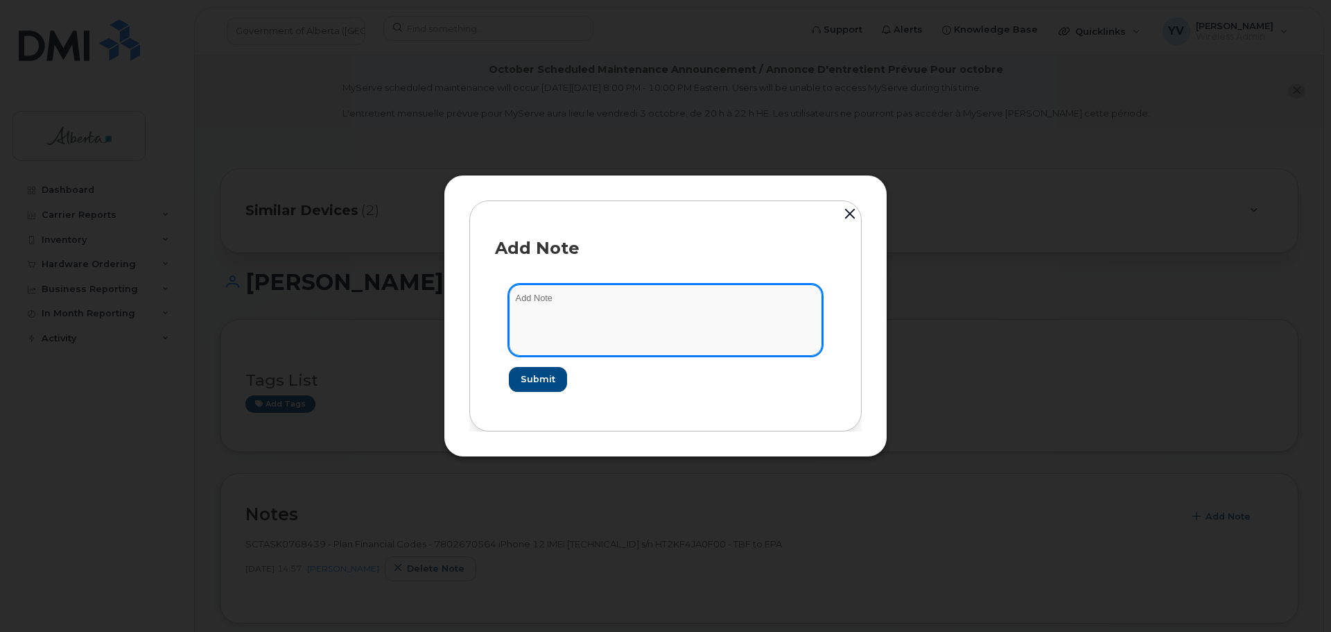
click at [533, 306] on textarea at bounding box center [665, 319] width 313 height 71
paste textarea "SCTASK0860221 Plan User Transfer - 7802670564 iPhone 12 IMEI [TECHNICAL_ID] s/n…"
type textarea "SCTASK0860221 Plan User Transfer - 7802670564 iPhone 12 IMEI [TECHNICAL_ID] s/n…"
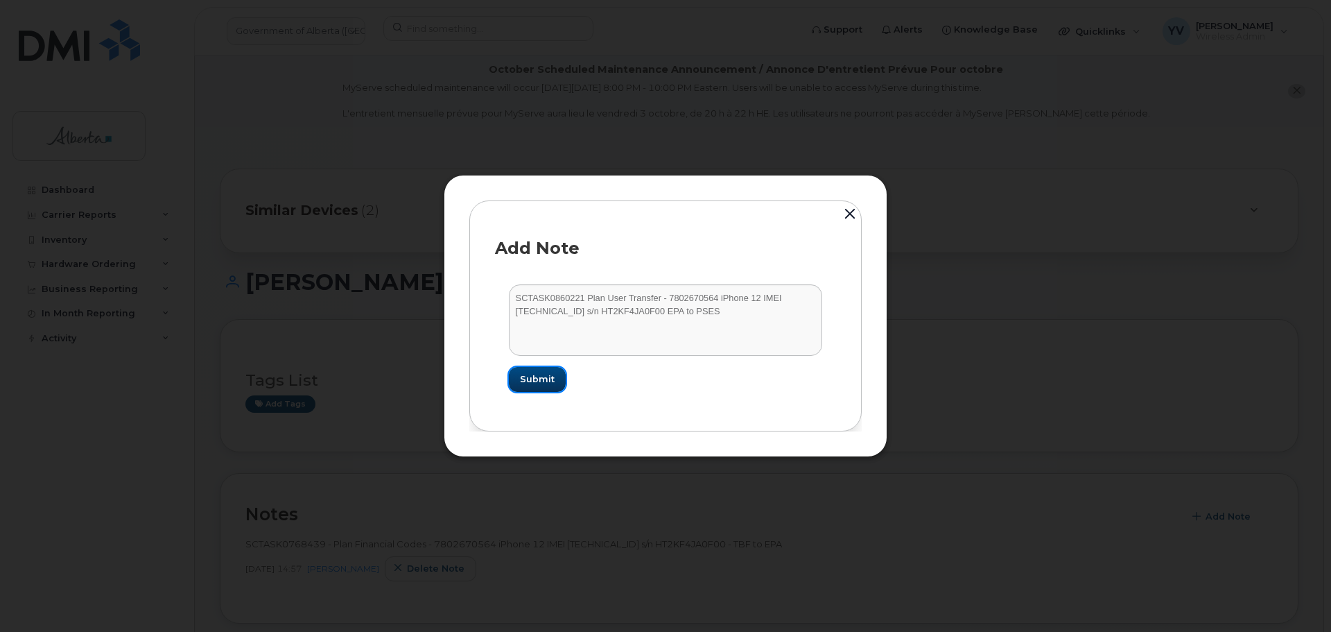
click at [537, 376] on span "Submit" at bounding box center [537, 378] width 35 height 13
